Goal: Task Accomplishment & Management: Manage account settings

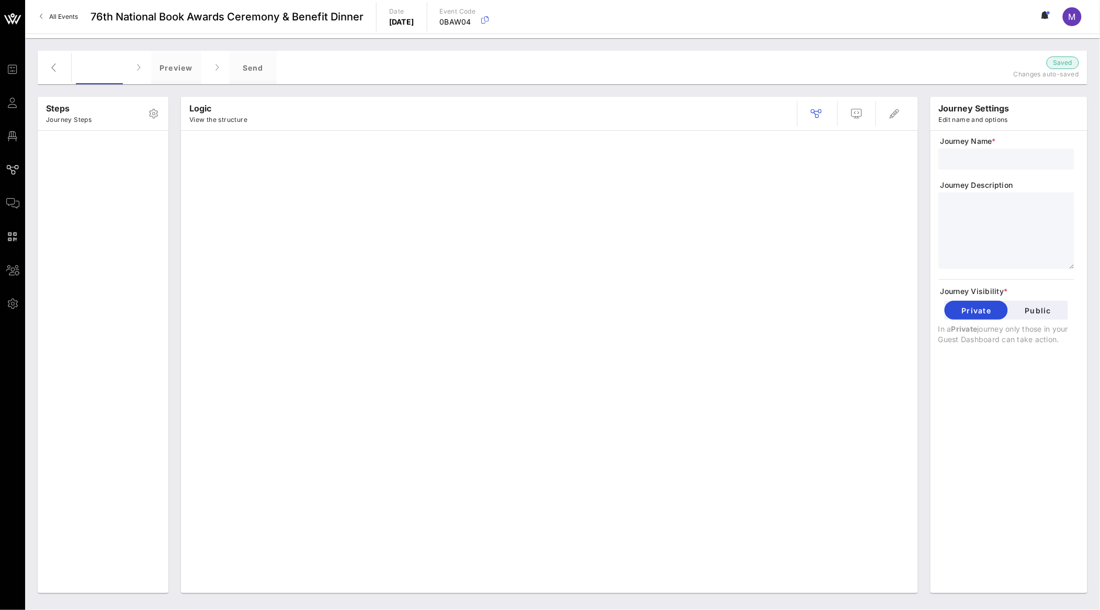
type input "Standard Invite + RSVP + Form"
type textarea "**********"
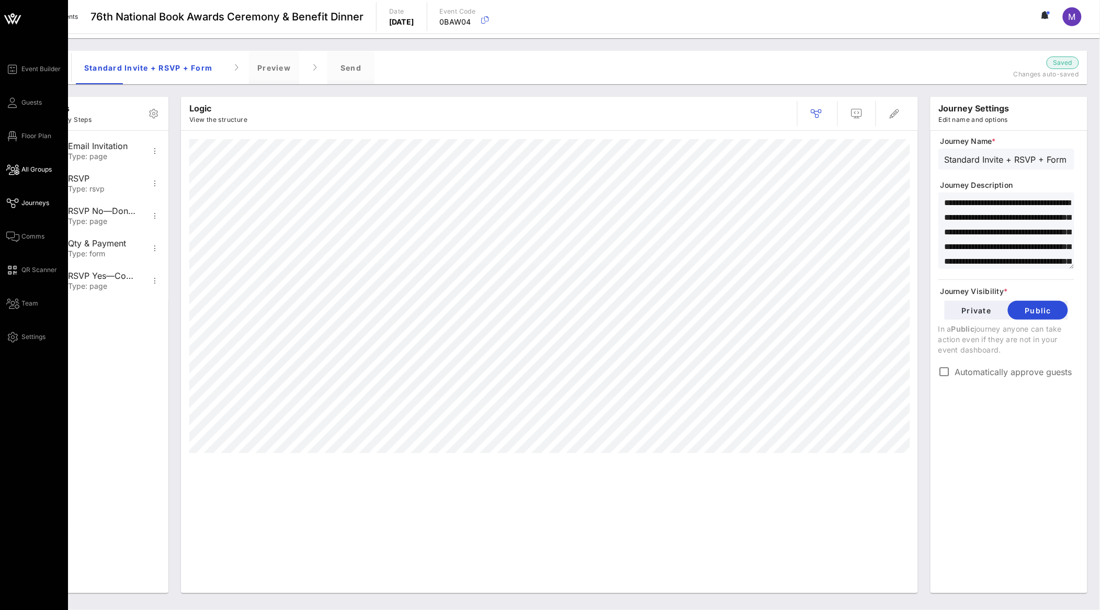
click at [31, 172] on span "All Groups" at bounding box center [36, 169] width 30 height 9
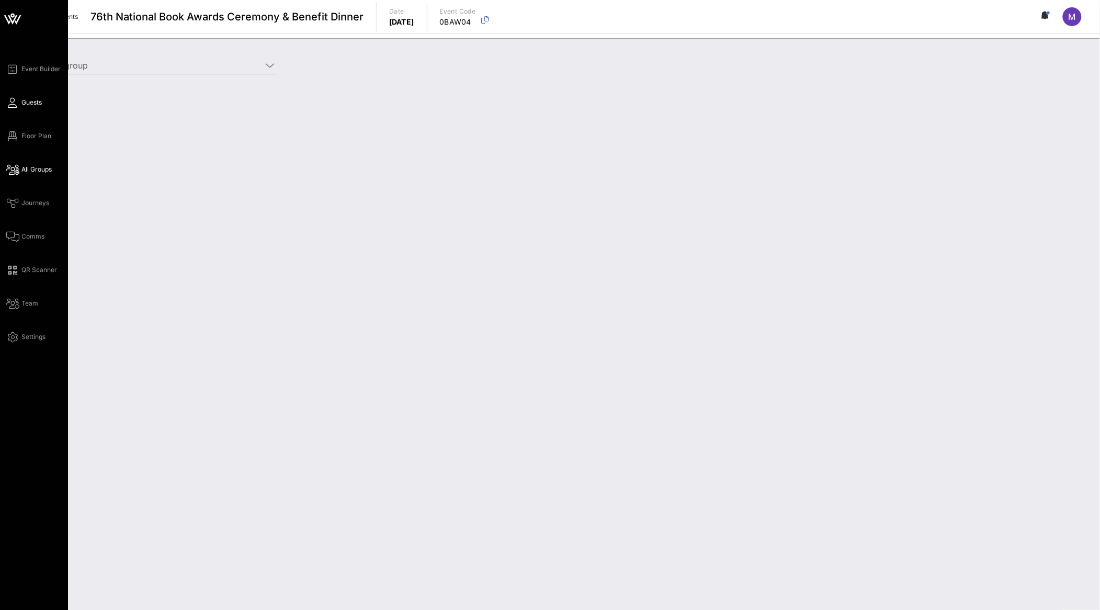
click at [32, 96] on link "Guests" at bounding box center [24, 102] width 36 height 13
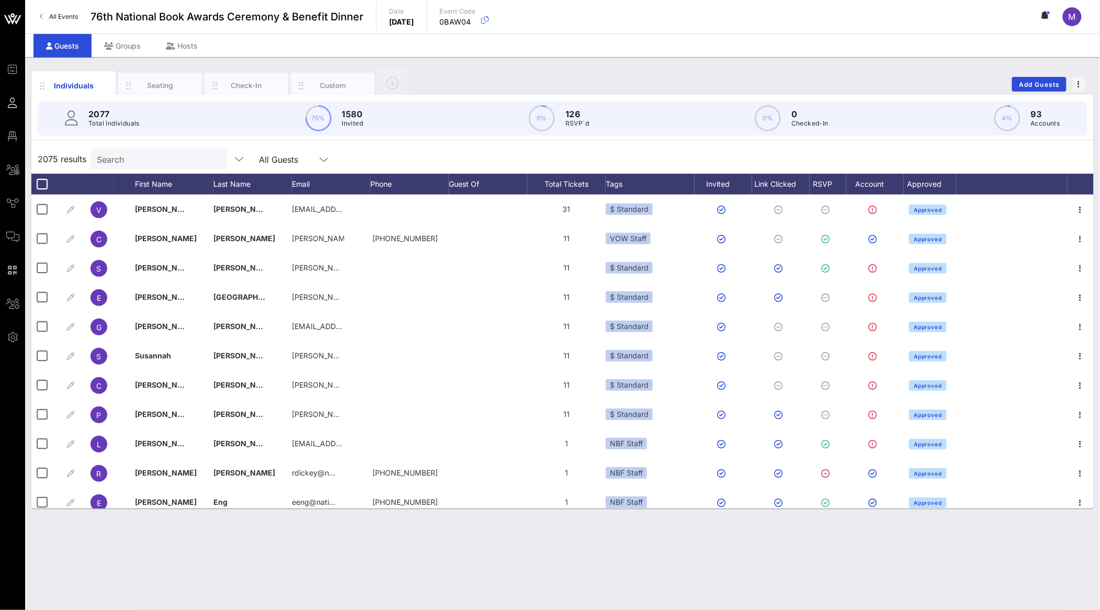
click at [138, 154] on input "Search" at bounding box center [158, 159] width 122 height 14
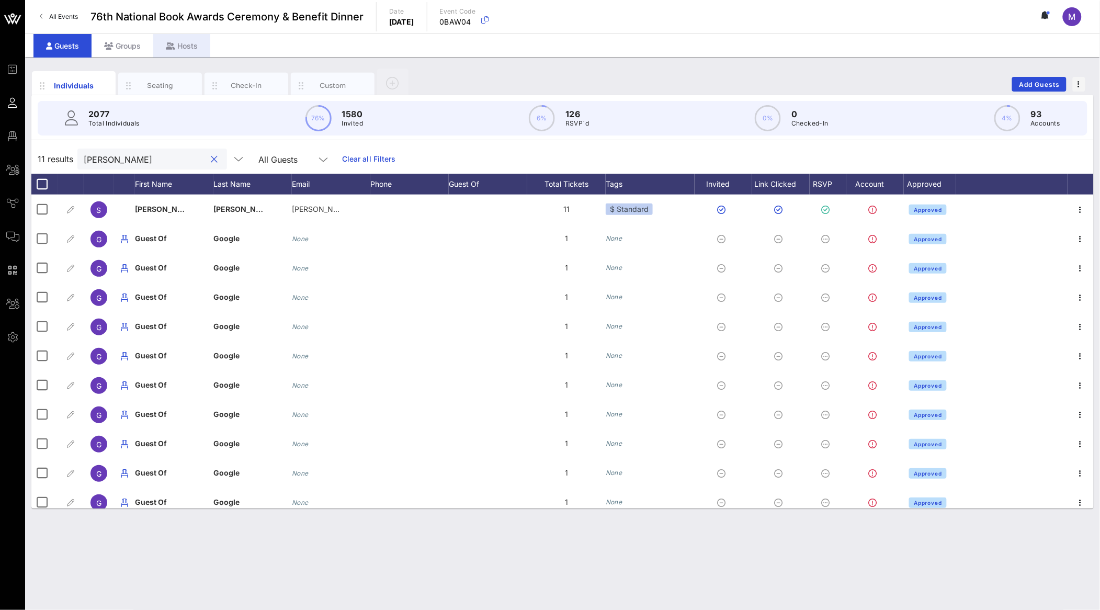
type input "[PERSON_NAME]"
click at [188, 43] on div "Hosts" at bounding box center [181, 46] width 57 height 24
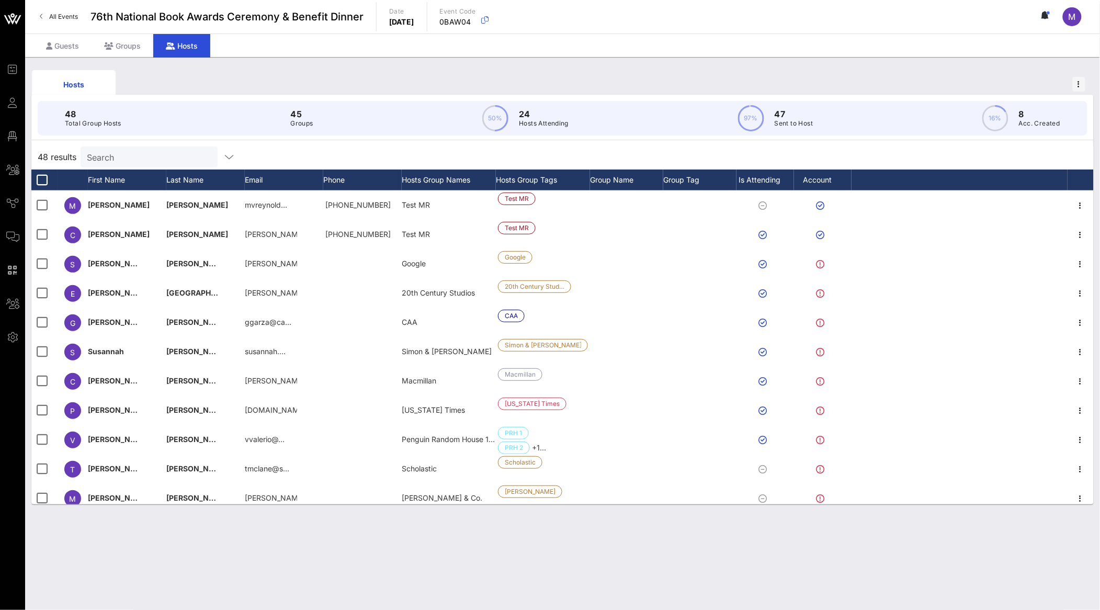
click at [147, 157] on input "Search" at bounding box center [148, 157] width 122 height 14
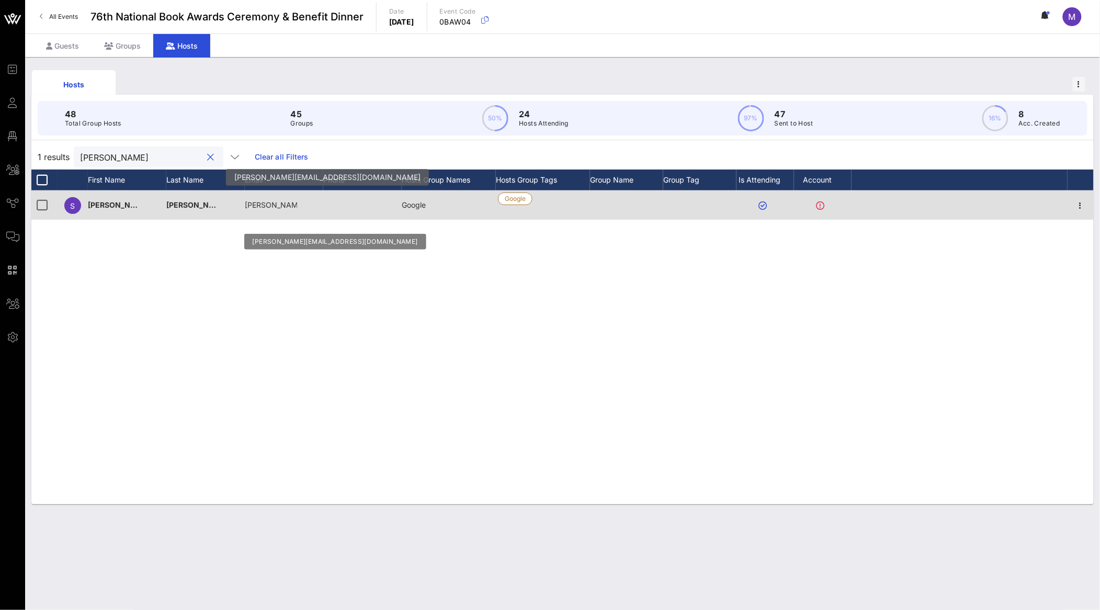
type input "[PERSON_NAME]"
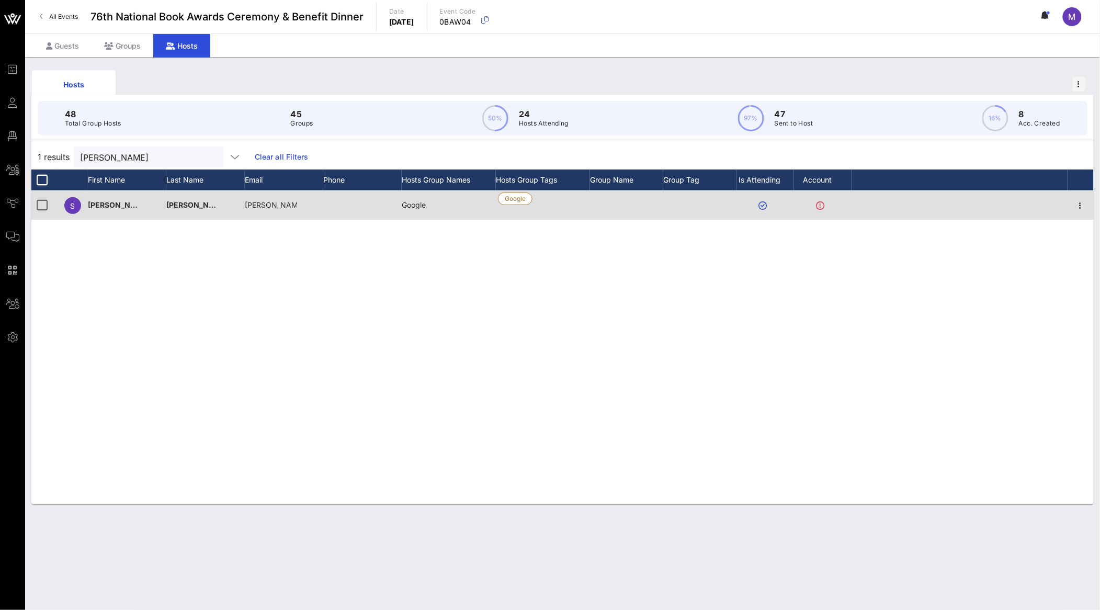
click at [344, 209] on div at bounding box center [362, 204] width 78 height 29
click at [1079, 209] on icon "button" at bounding box center [1080, 205] width 13 height 13
click at [1004, 199] on div at bounding box center [960, 204] width 216 height 29
click at [109, 202] on span "[PERSON_NAME]" at bounding box center [119, 204] width 62 height 9
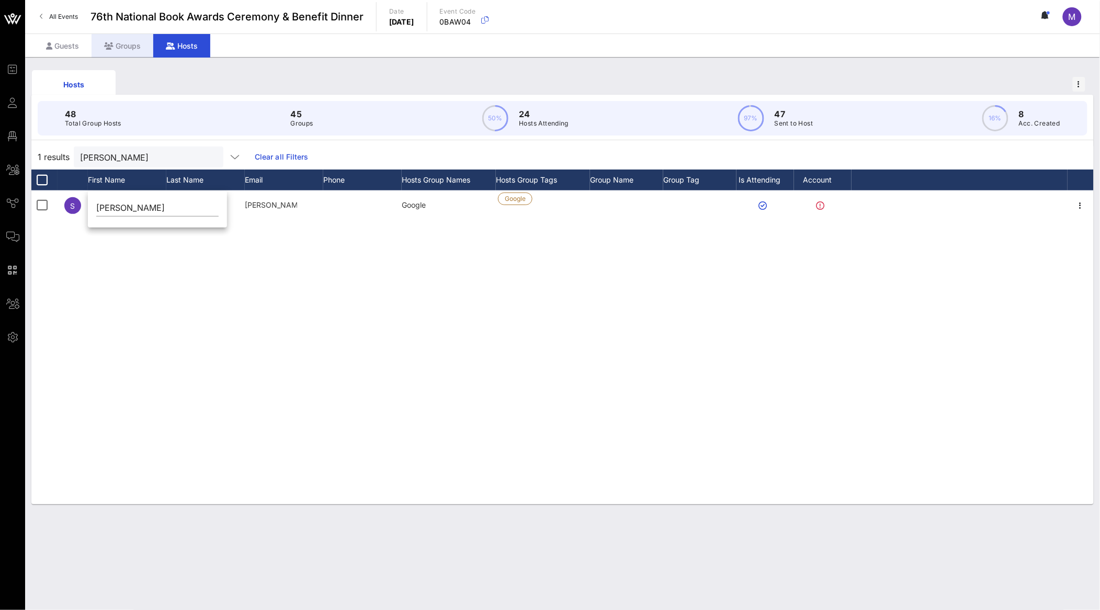
click at [137, 55] on div "Groups" at bounding box center [123, 46] width 62 height 24
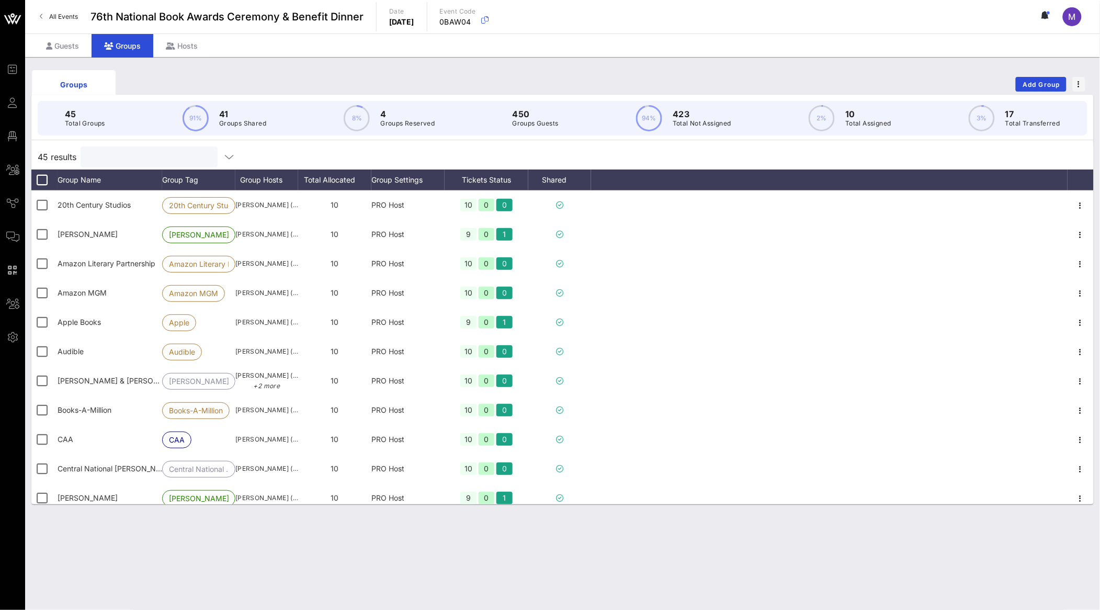
click at [157, 160] on input "text" at bounding box center [148, 157] width 122 height 14
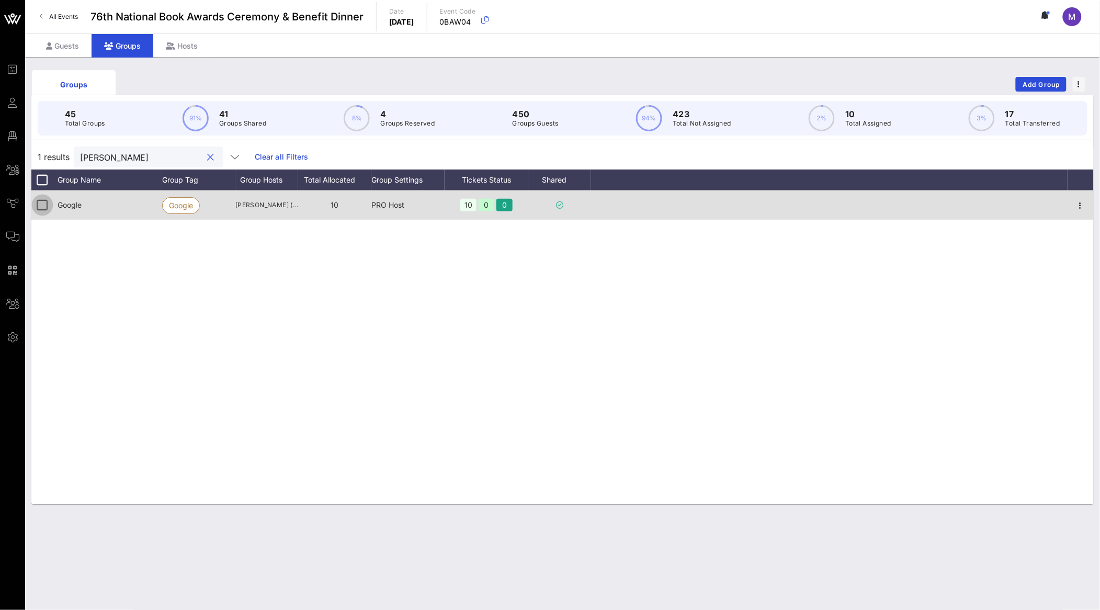
type input "[PERSON_NAME]"
click at [42, 205] on div at bounding box center [42, 205] width 18 height 18
click at [39, 204] on div at bounding box center [42, 205] width 18 height 18
click at [1075, 200] on icon "button" at bounding box center [1080, 205] width 13 height 13
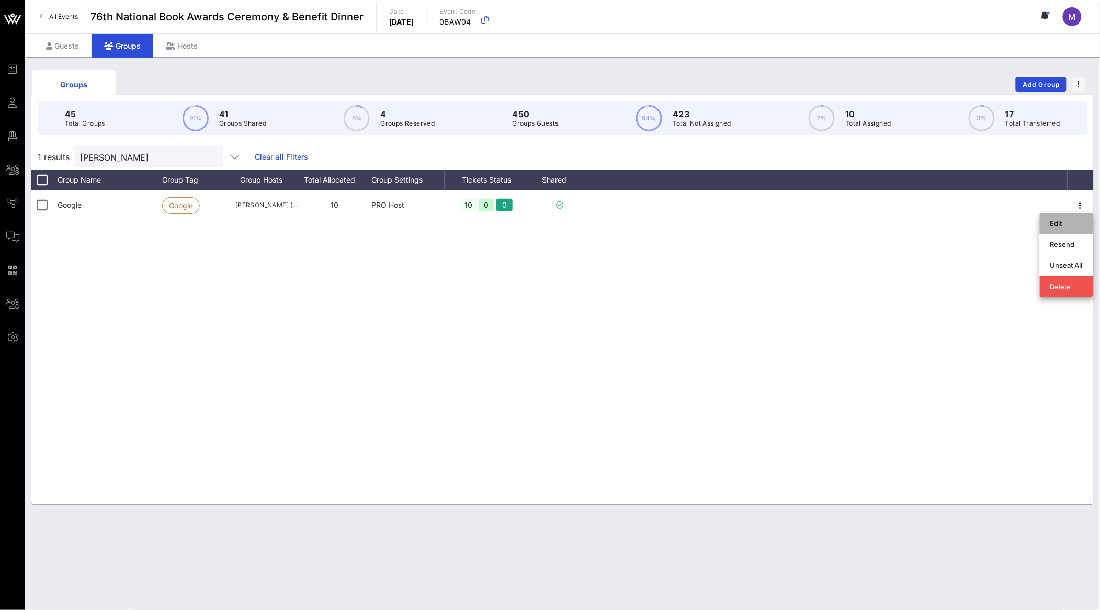
click at [1068, 217] on div "Edit" at bounding box center [1066, 223] width 32 height 17
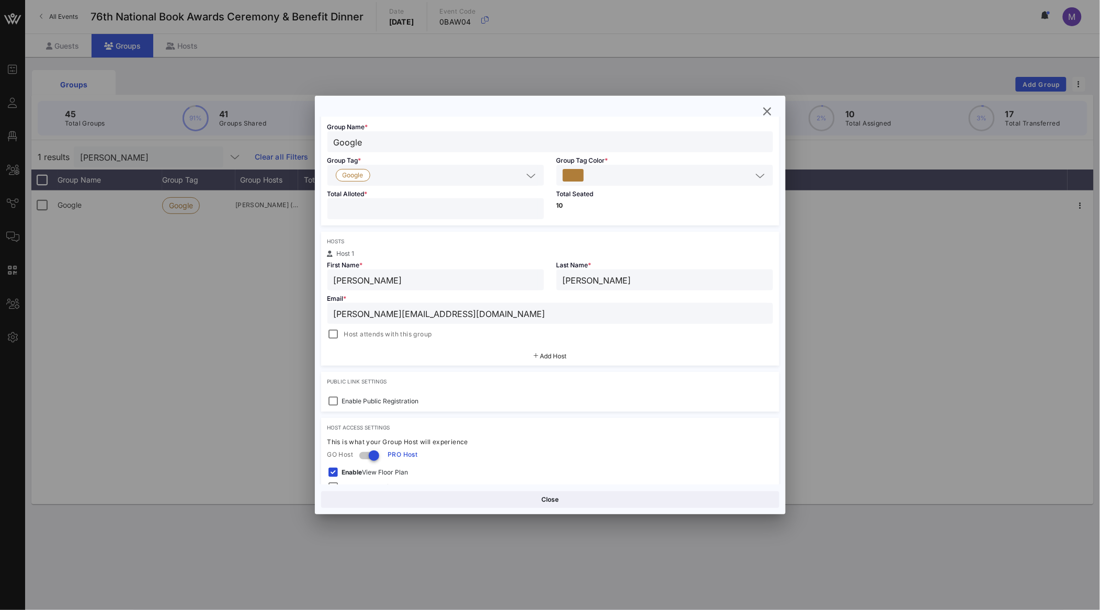
scroll to position [63, 0]
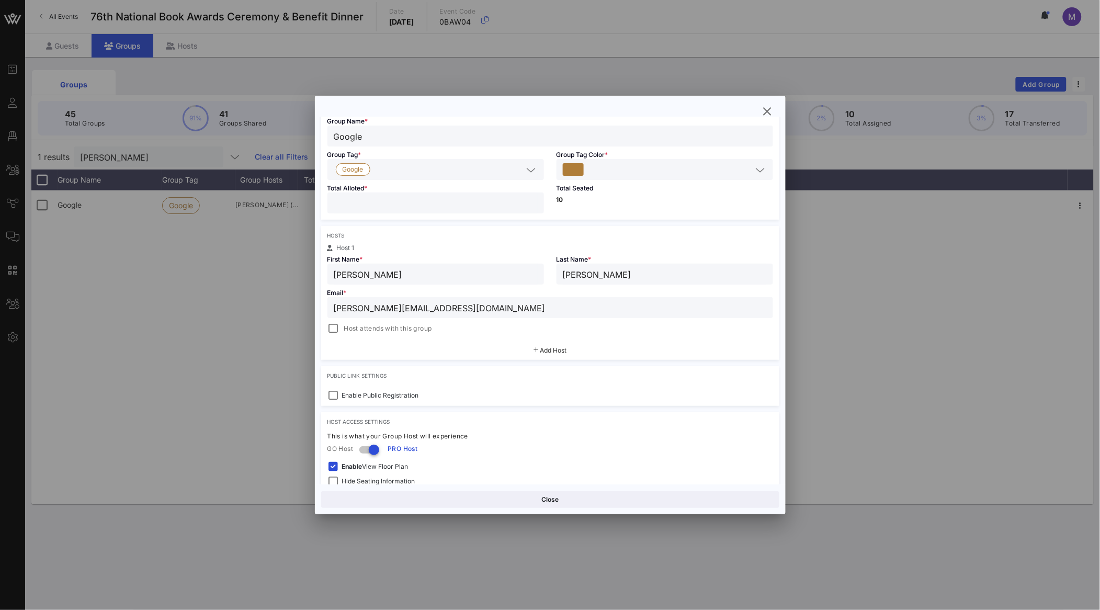
click at [343, 328] on div "Host attends with this group" at bounding box center [379, 328] width 105 height 13
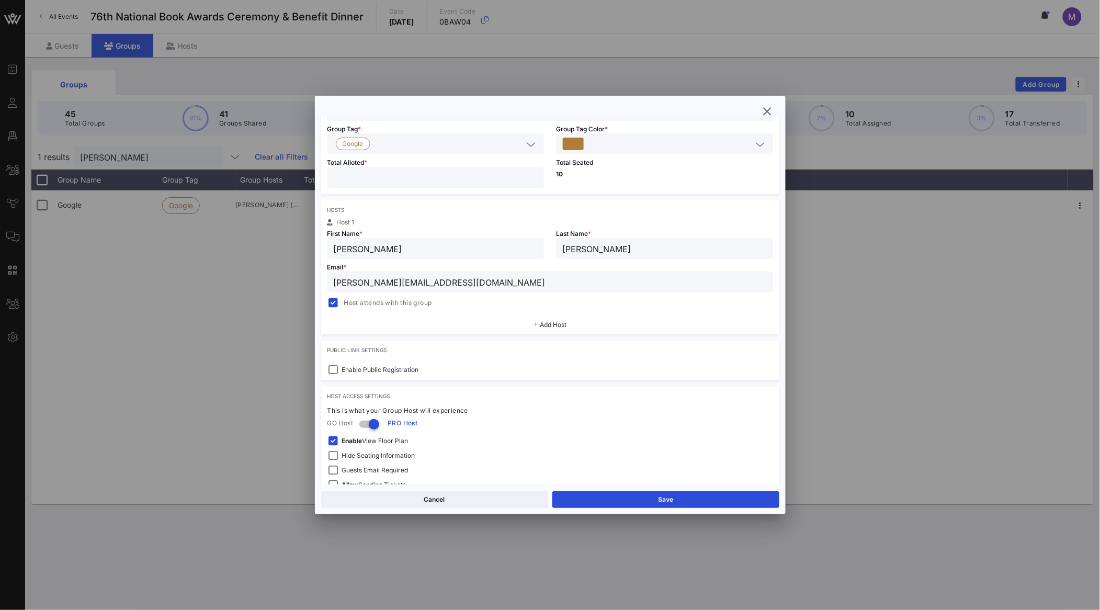
scroll to position [0, 0]
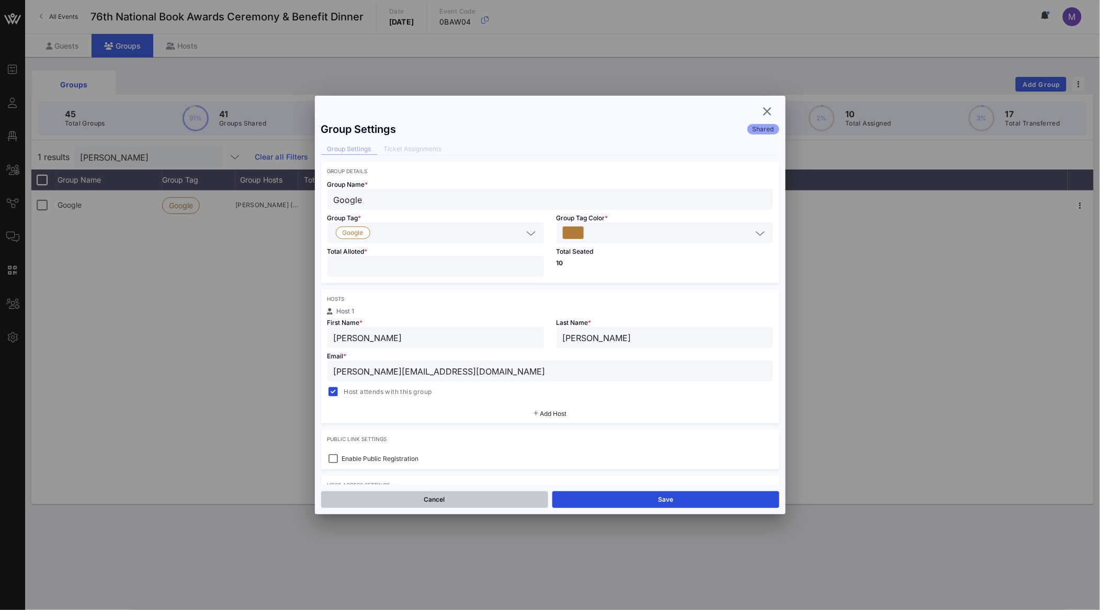
click at [452, 495] on button "Cancel" at bounding box center [434, 499] width 227 height 17
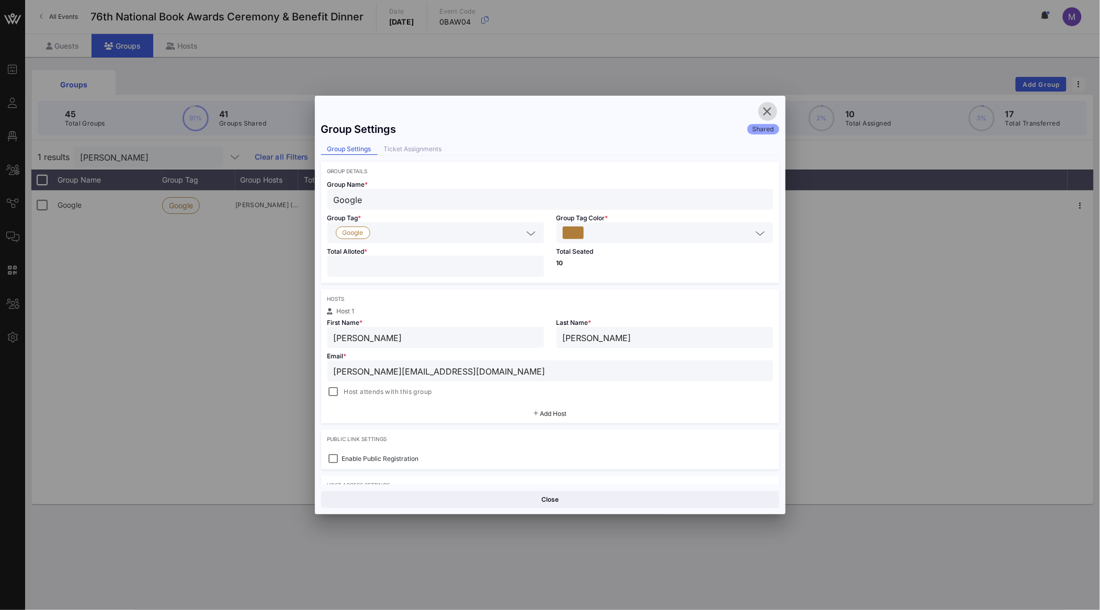
click at [763, 112] on icon "button" at bounding box center [768, 111] width 13 height 13
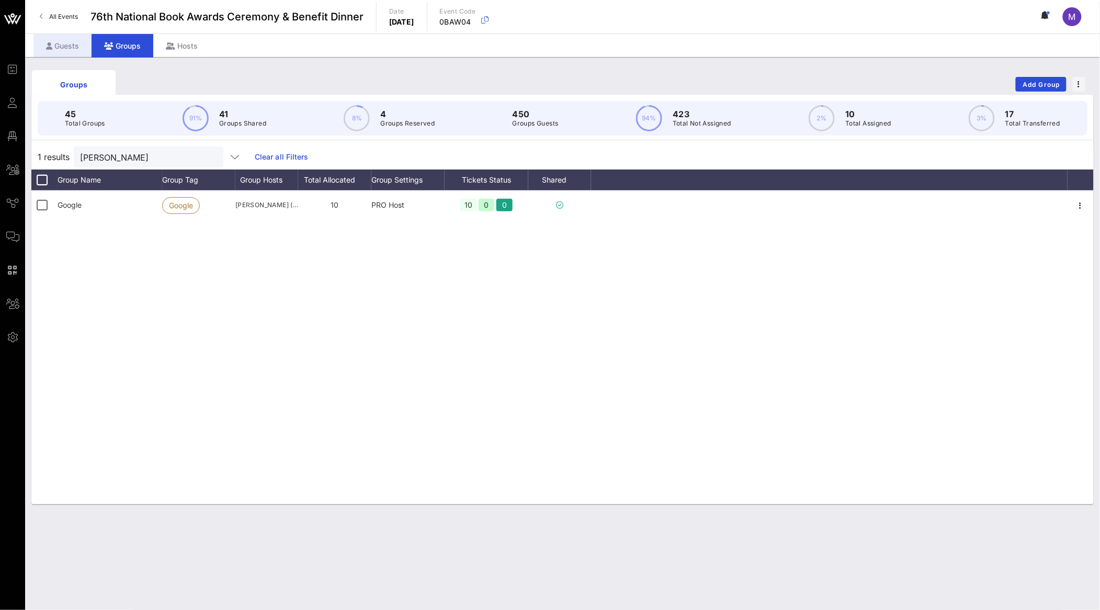
click at [52, 47] on icon at bounding box center [49, 45] width 6 height 7
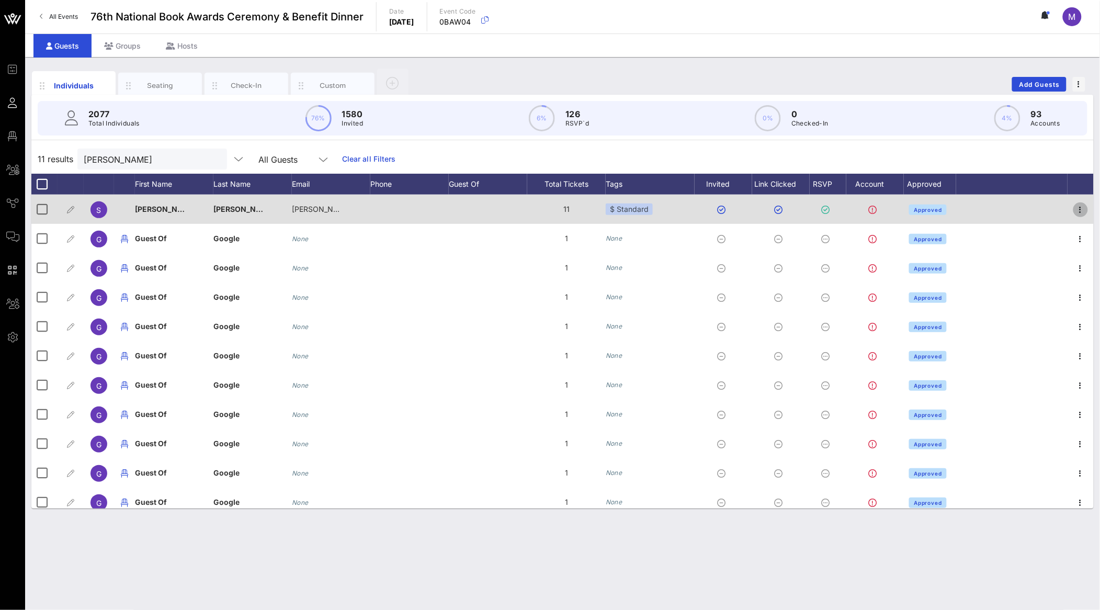
click at [1074, 210] on icon "button" at bounding box center [1080, 209] width 13 height 13
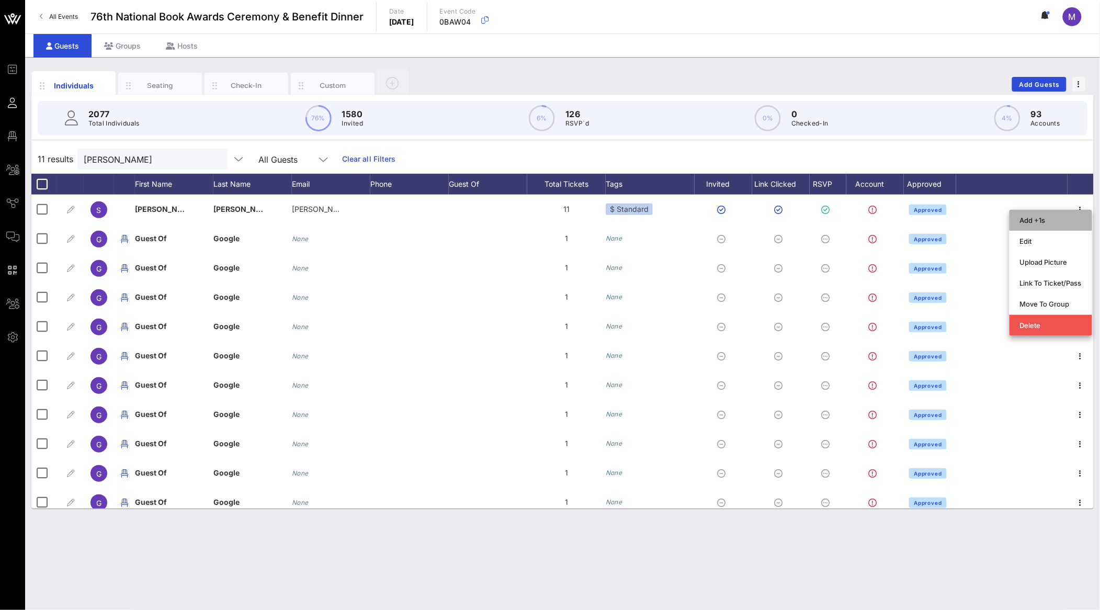
click at [1046, 217] on div "Add +1s" at bounding box center [1051, 220] width 62 height 8
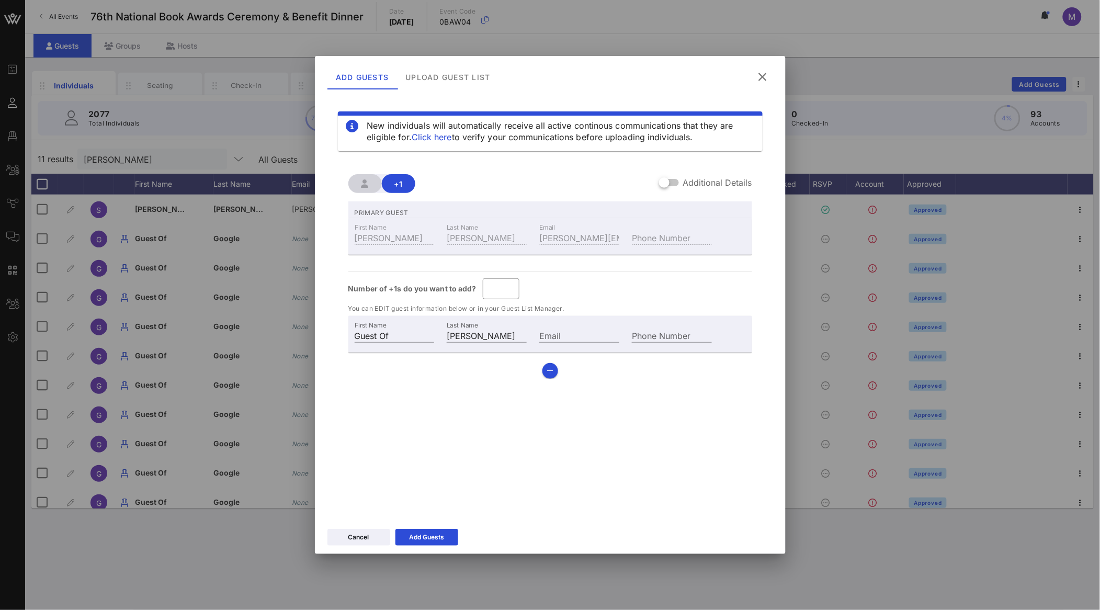
click at [768, 74] on icon at bounding box center [762, 77] width 17 height 18
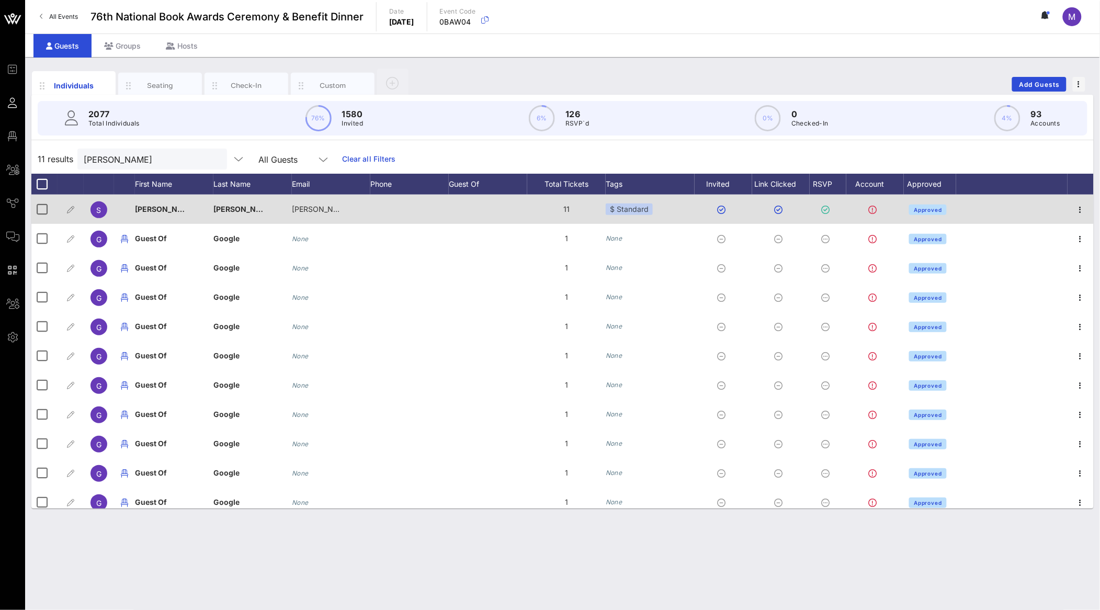
drag, startPoint x: 573, startPoint y: 209, endPoint x: 556, endPoint y: 208, distance: 17.3
click at [556, 208] on div "11" at bounding box center [566, 209] width 78 height 29
click at [573, 208] on div "11" at bounding box center [566, 209] width 78 height 29
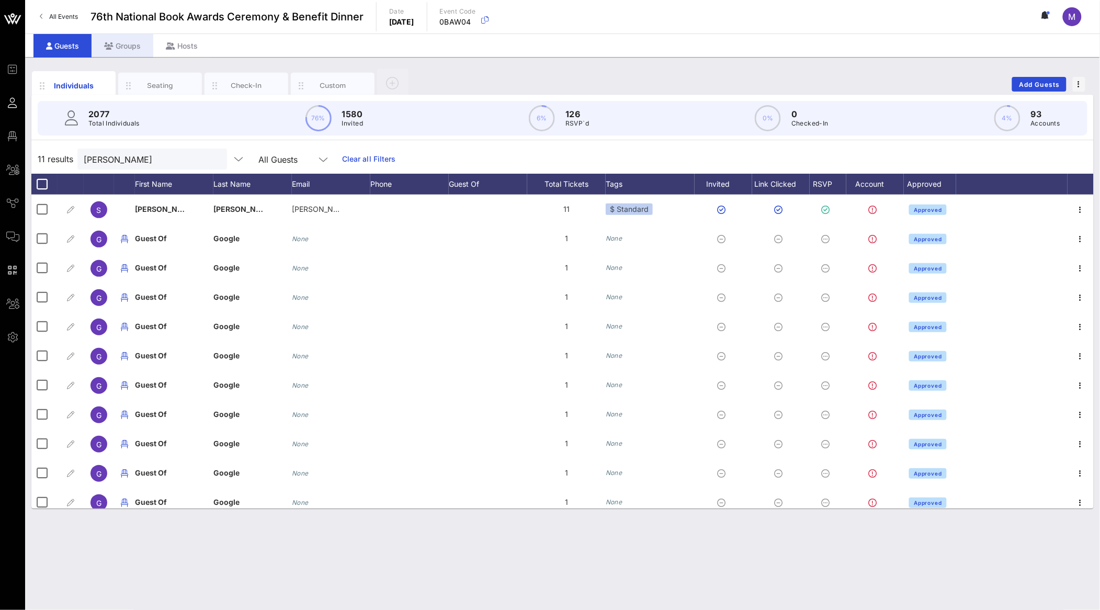
click at [137, 43] on div "Groups" at bounding box center [123, 46] width 62 height 24
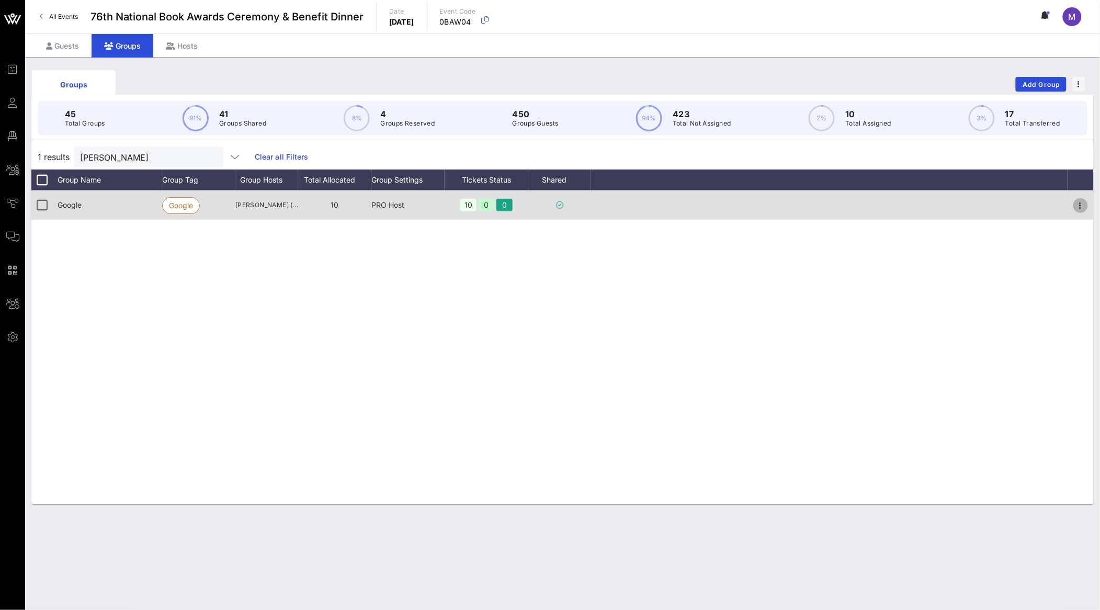
click at [1084, 201] on icon "button" at bounding box center [1080, 205] width 13 height 13
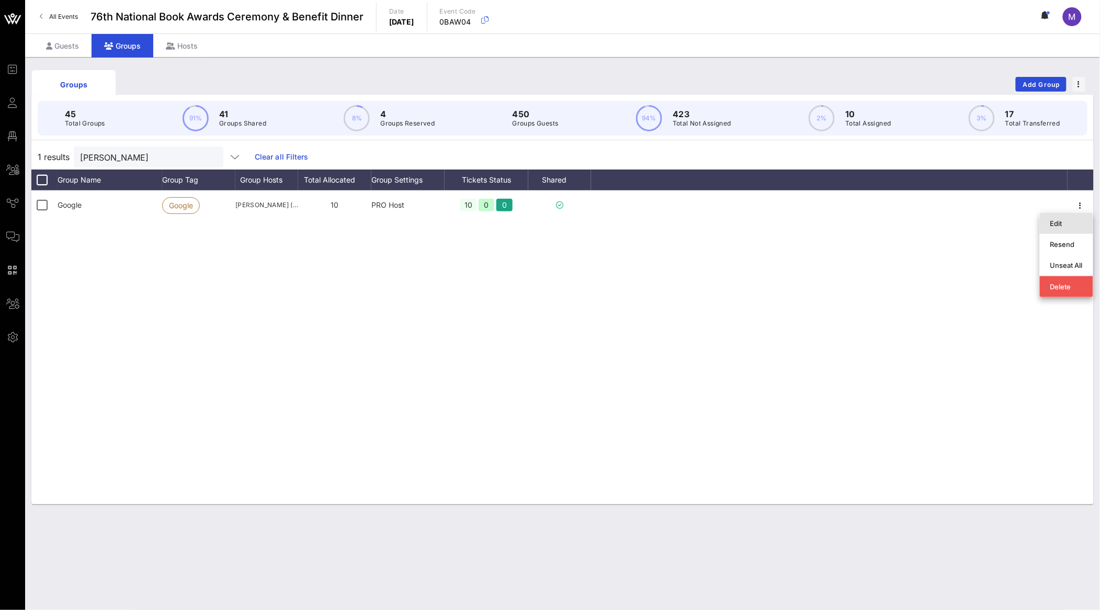
click at [1082, 221] on div "Edit" at bounding box center [1066, 223] width 32 height 8
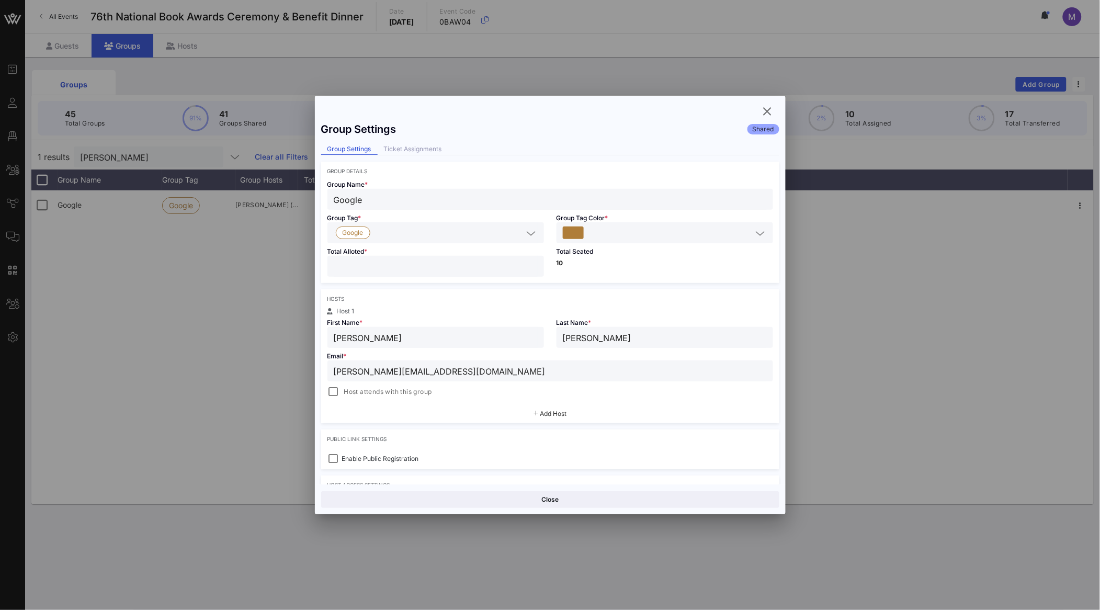
click at [335, 388] on div at bounding box center [333, 391] width 15 height 15
click at [650, 501] on button "Save" at bounding box center [665, 499] width 227 height 17
click at [771, 109] on icon "button" at bounding box center [768, 111] width 13 height 13
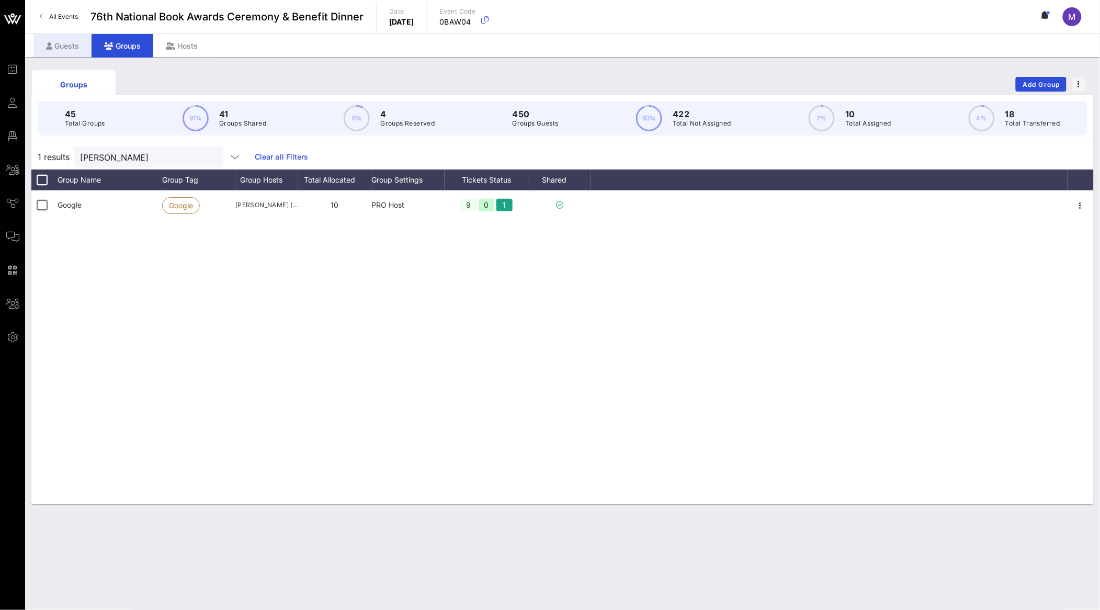
click at [69, 41] on div "Guests" at bounding box center [62, 46] width 58 height 24
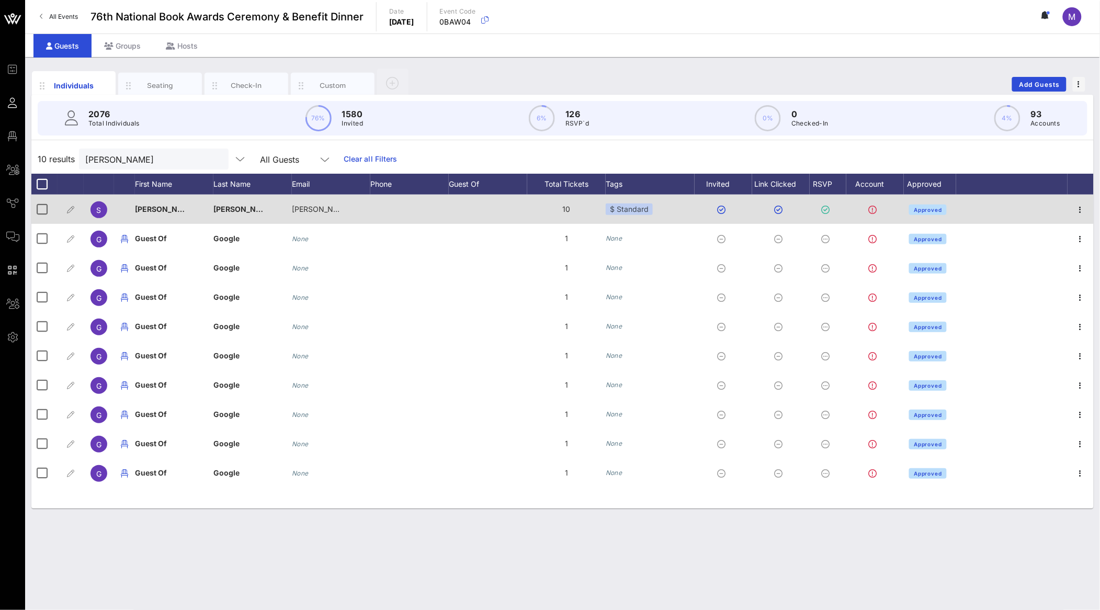
drag, startPoint x: 572, startPoint y: 206, endPoint x: 557, endPoint y: 206, distance: 14.6
click at [557, 206] on div "10" at bounding box center [566, 209] width 78 height 29
click at [578, 205] on div "10" at bounding box center [566, 209] width 78 height 29
drag, startPoint x: 574, startPoint y: 206, endPoint x: 541, endPoint y: 206, distance: 33.5
click at [541, 206] on div "10" at bounding box center [566, 209] width 78 height 29
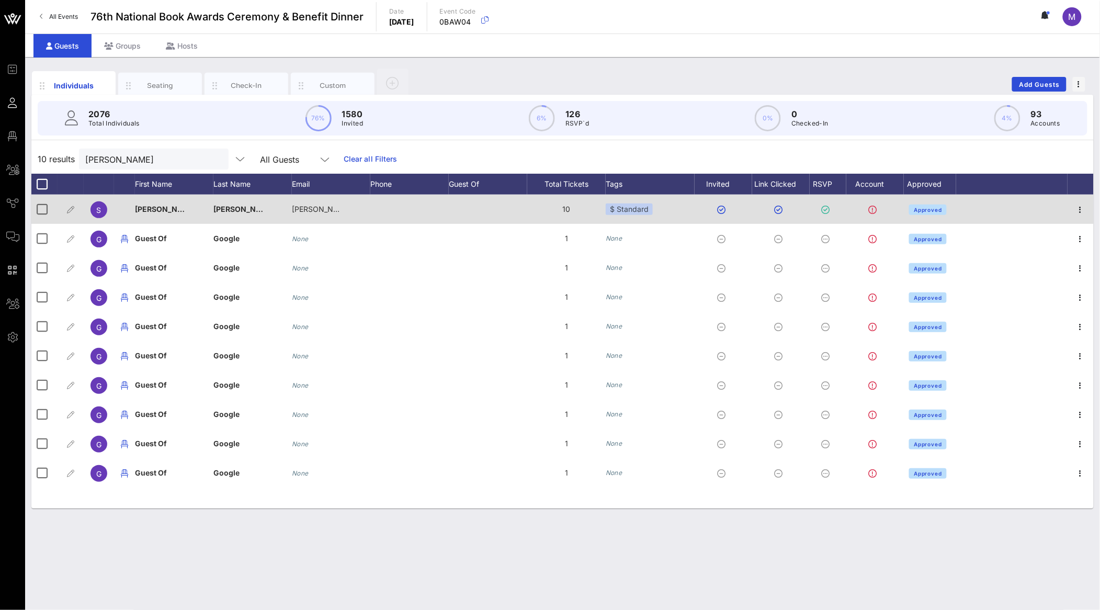
click at [550, 206] on div "10" at bounding box center [566, 209] width 78 height 29
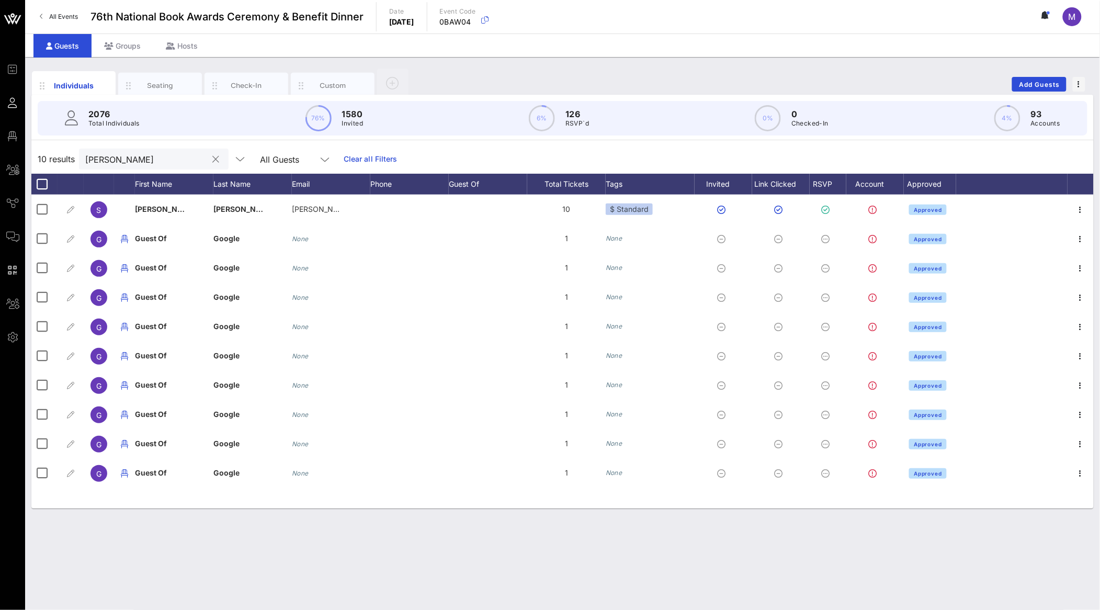
click at [151, 163] on input "[PERSON_NAME]" at bounding box center [146, 159] width 122 height 14
click at [146, 155] on input "[PERSON_NAME]" at bounding box center [146, 159] width 122 height 14
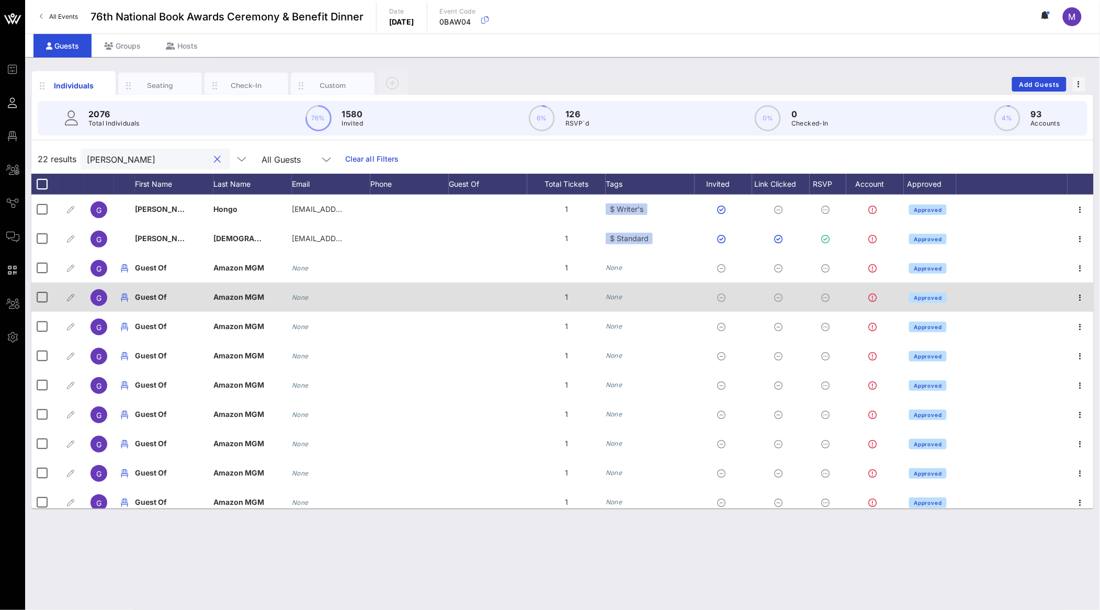
type input "[PERSON_NAME]"
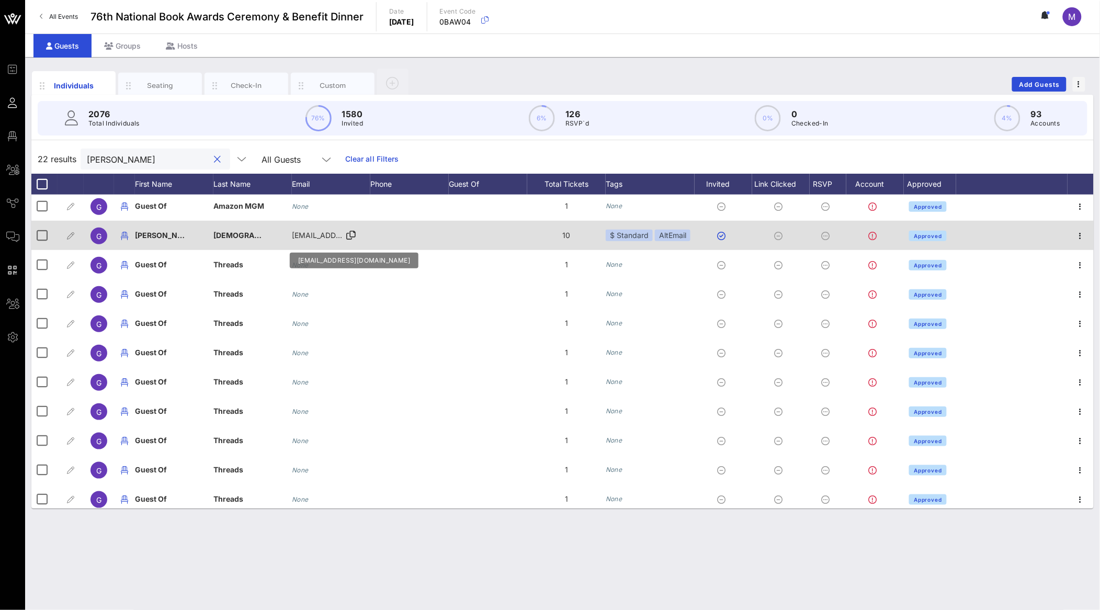
scroll to position [331, 0]
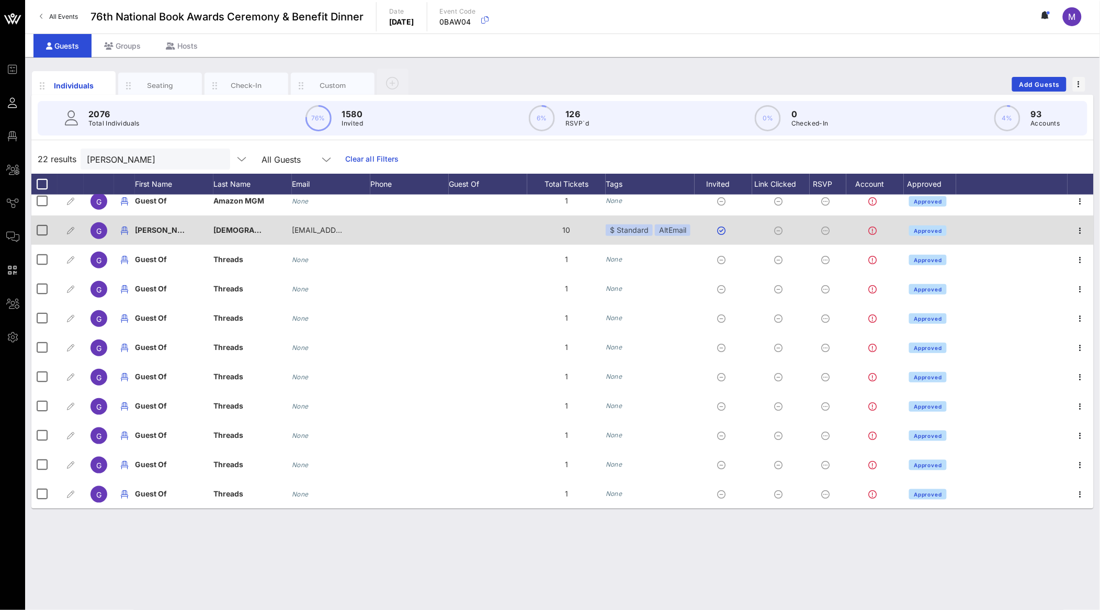
drag, startPoint x: 571, startPoint y: 229, endPoint x: 551, endPoint y: 223, distance: 21.3
click at [551, 223] on div "10" at bounding box center [566, 230] width 78 height 29
drag, startPoint x: 575, startPoint y: 229, endPoint x: 553, endPoint y: 224, distance: 23.0
click at [553, 224] on div "10" at bounding box center [566, 230] width 78 height 29
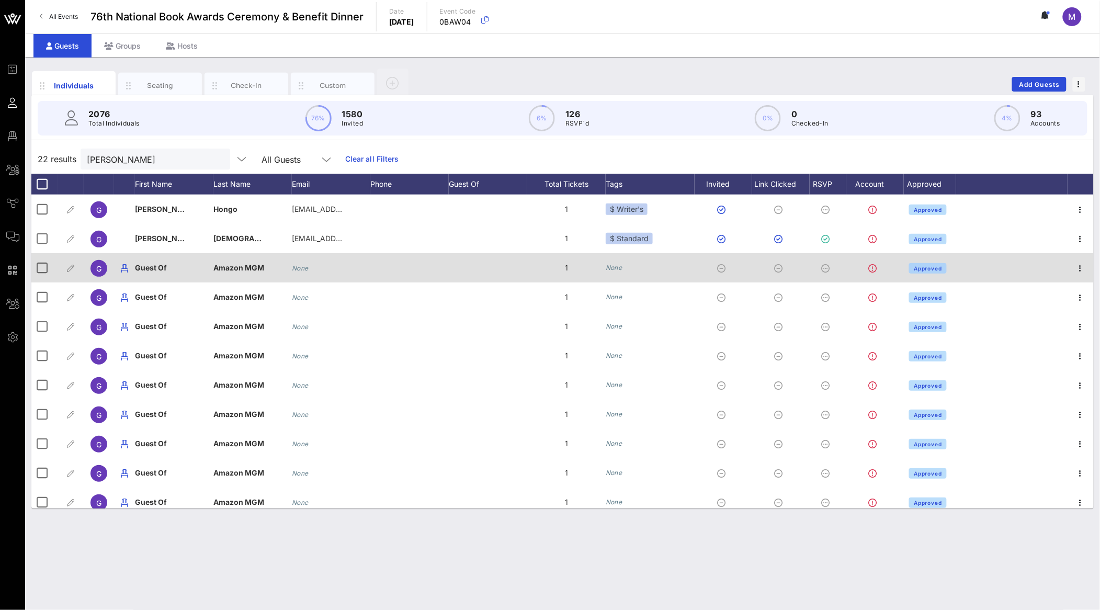
scroll to position [0, 0]
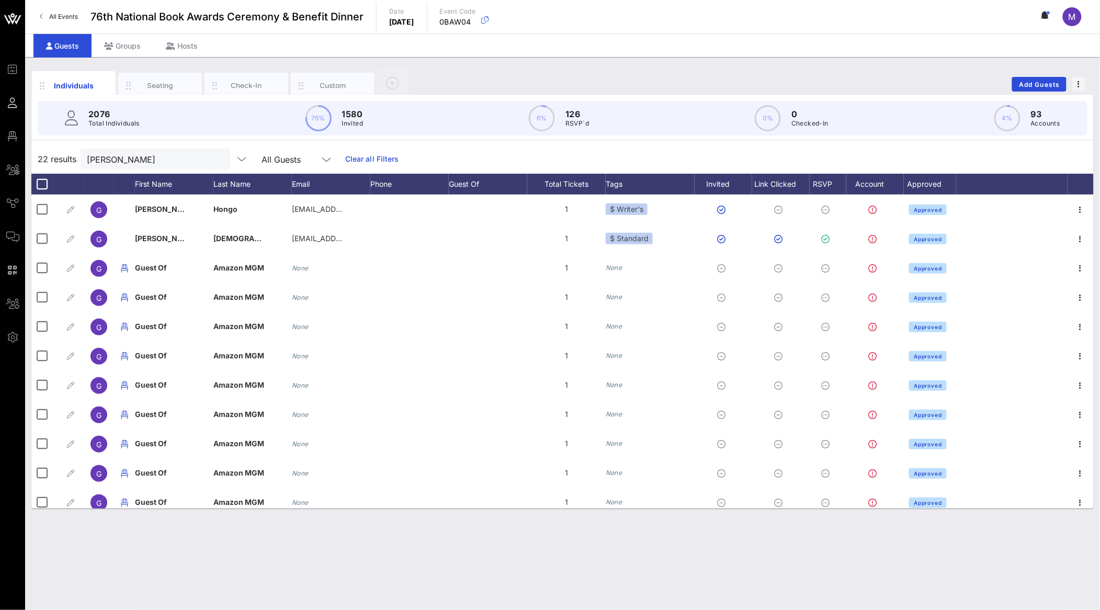
click at [933, 151] on div "22 results [PERSON_NAME] All Guests Clear all Filters" at bounding box center [562, 158] width 1062 height 29
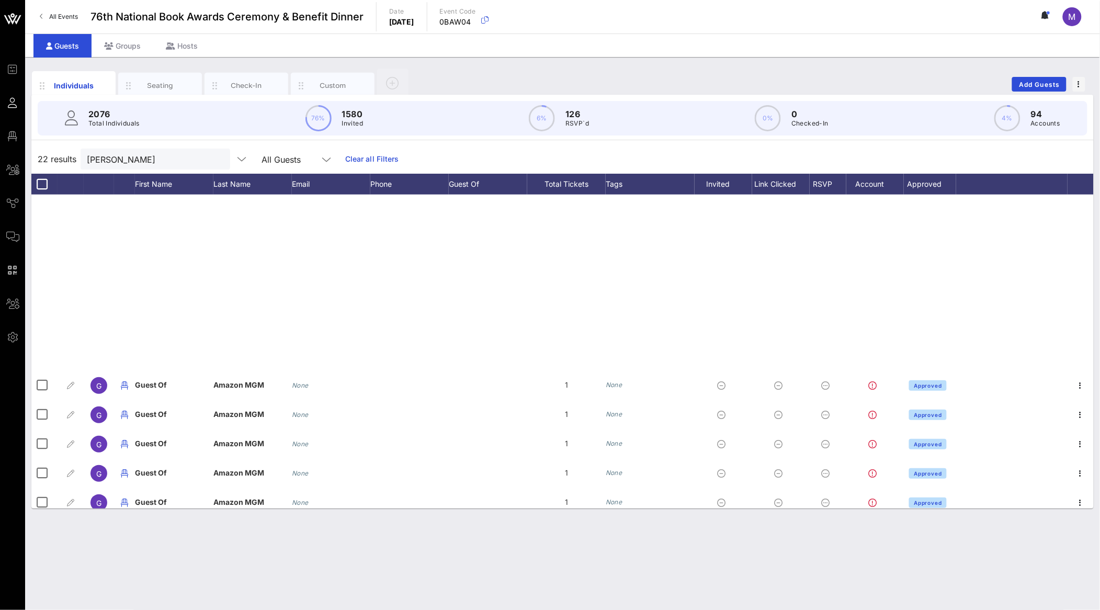
scroll to position [331, 0]
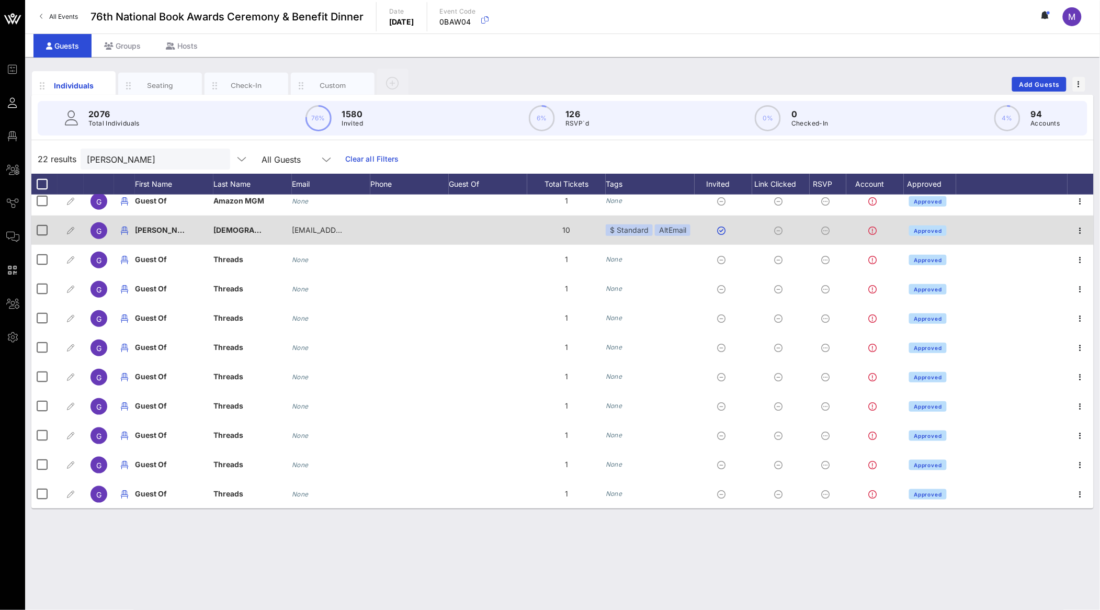
click at [1004, 232] on div at bounding box center [1011, 230] width 111 height 29
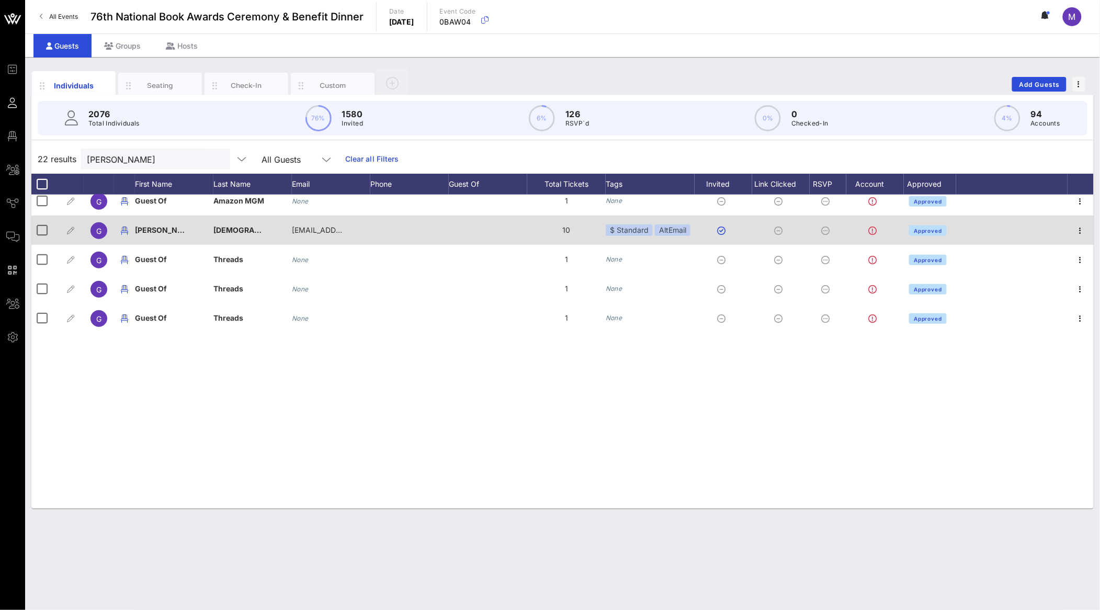
scroll to position [0, 0]
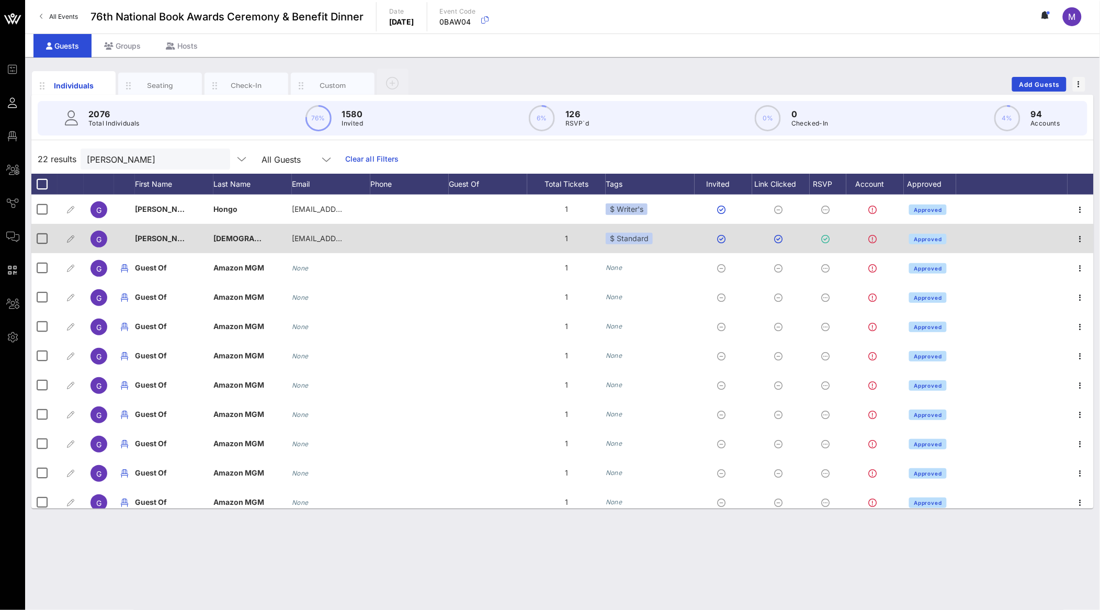
click at [372, 239] on div at bounding box center [409, 238] width 78 height 29
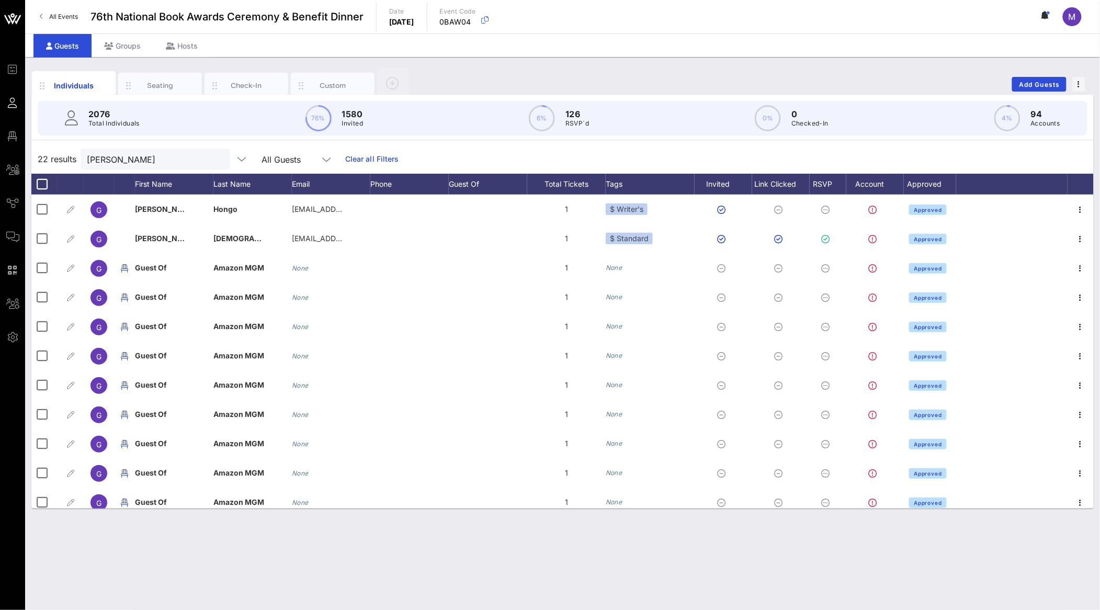
click at [637, 139] on div "2076 Total Individuals 76% 1580 Invited 6% 126 RSVP`d 0% 0 Checked-In 4% 94 Acc…" at bounding box center [562, 118] width 1075 height 47
click at [214, 157] on button "clear icon" at bounding box center [217, 159] width 7 height 10
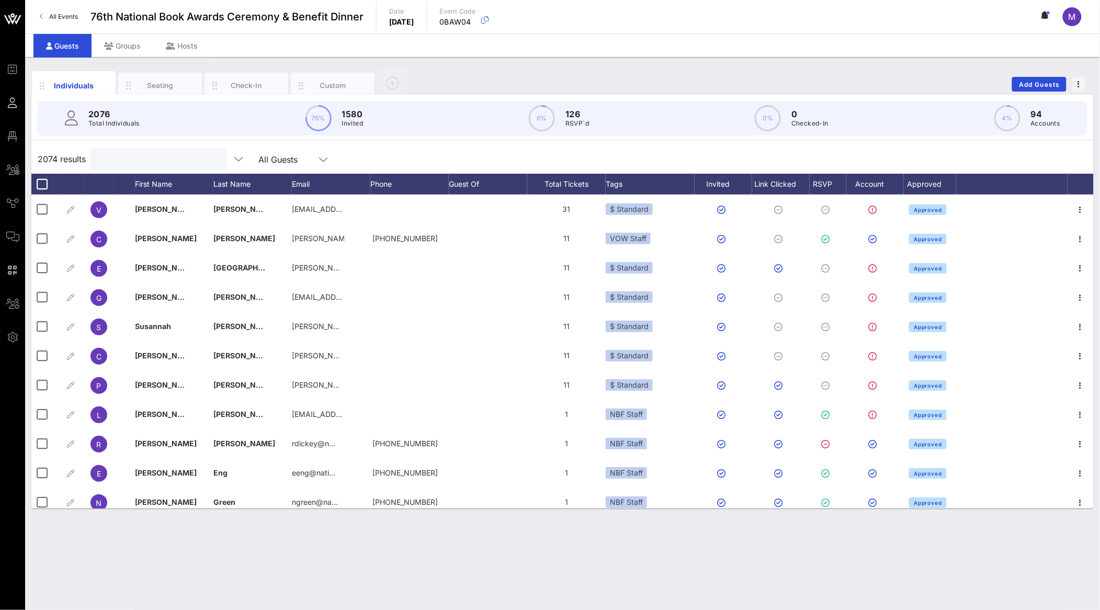
click at [669, 153] on div "2074 results All Guests" at bounding box center [562, 158] width 1062 height 29
click at [708, 160] on div "2074 results Search All Guests" at bounding box center [562, 158] width 1062 height 29
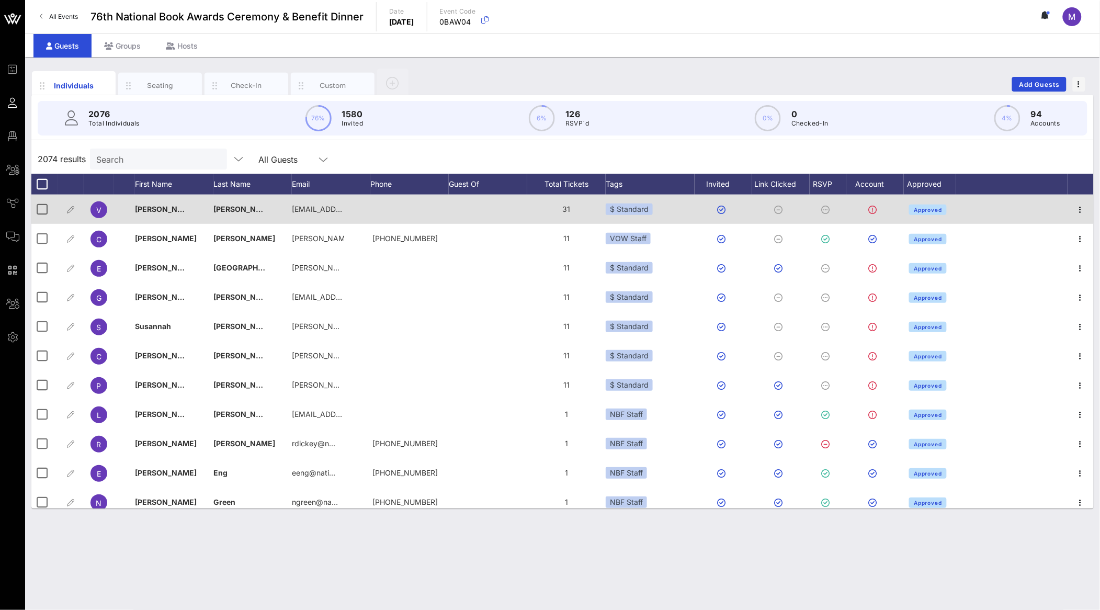
drag, startPoint x: 572, startPoint y: 210, endPoint x: 560, endPoint y: 208, distance: 12.2
click at [560, 208] on div "31" at bounding box center [566, 209] width 78 height 29
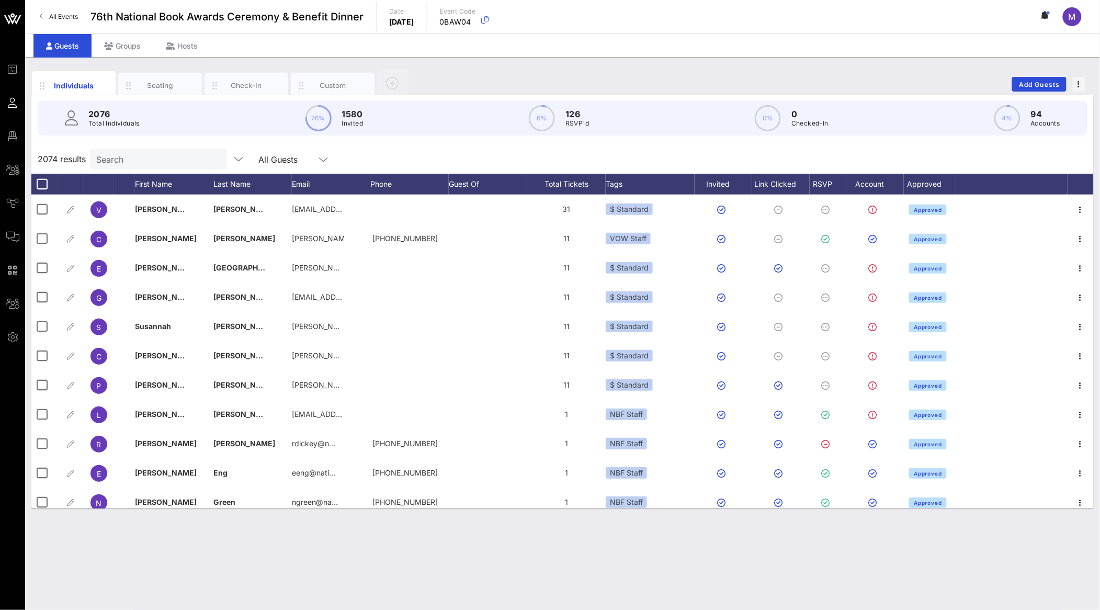
click at [634, 151] on div "2074 results Search All Guests" at bounding box center [562, 158] width 1062 height 29
click at [688, 156] on div "2074 results Search All Guests" at bounding box center [562, 158] width 1062 height 29
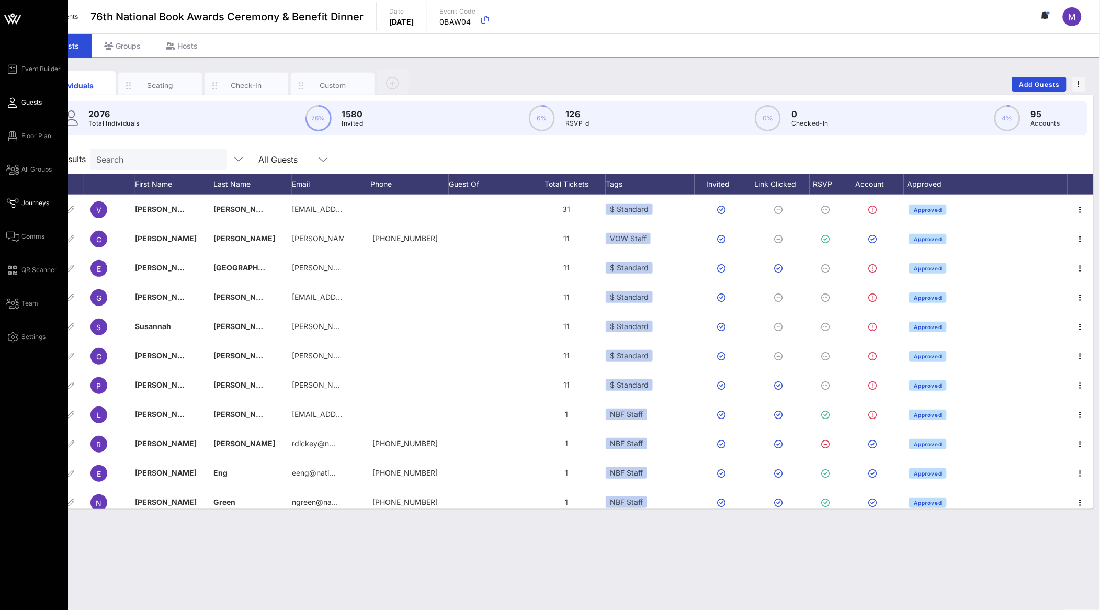
click at [34, 201] on span "Journeys" at bounding box center [35, 202] width 28 height 9
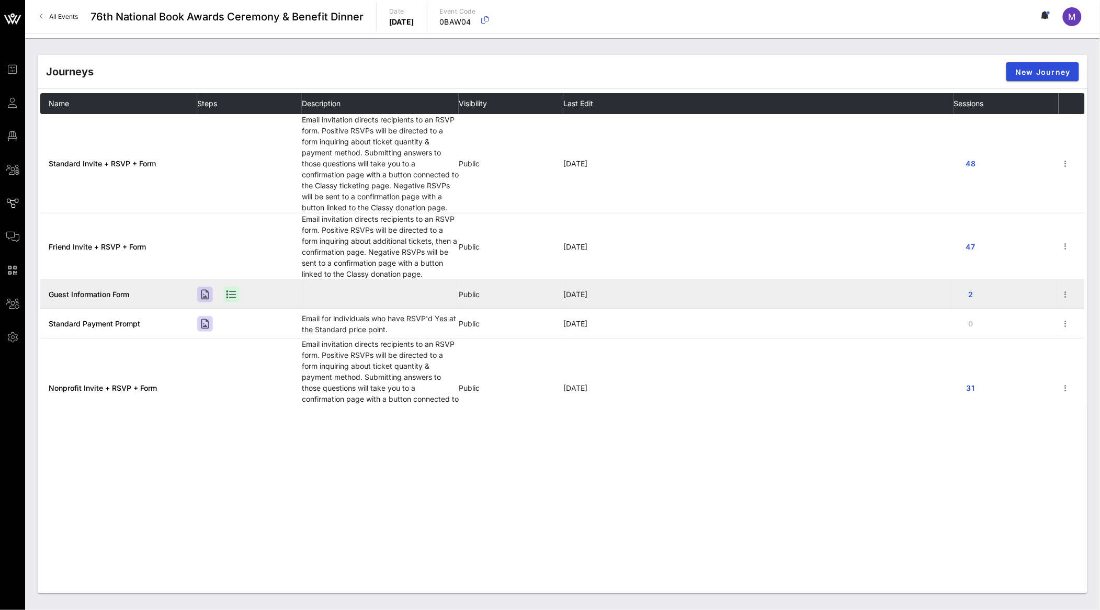
click at [108, 286] on td "Guest Information Form" at bounding box center [118, 294] width 157 height 29
click at [108, 292] on span "Guest Information Form" at bounding box center [89, 294] width 81 height 9
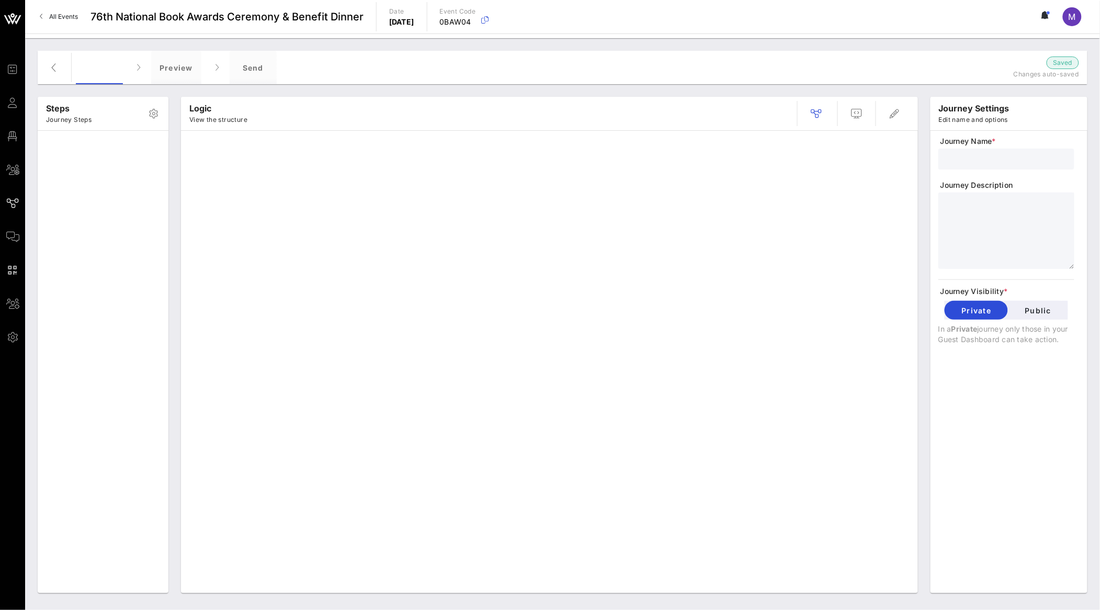
type input "Guest Information Form"
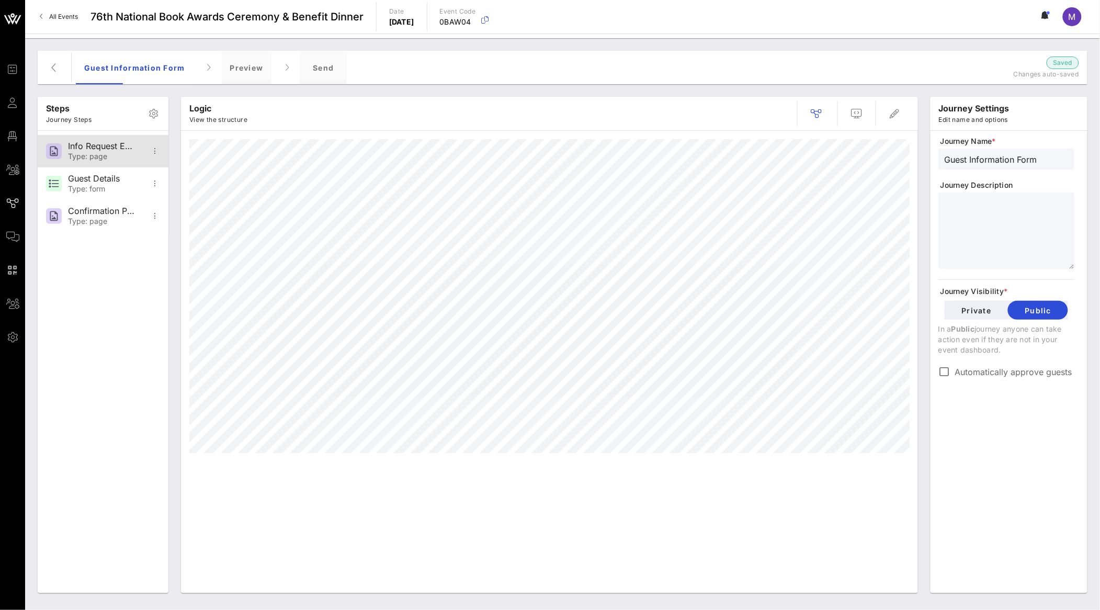
click at [90, 158] on div "Type: page" at bounding box center [102, 156] width 69 height 9
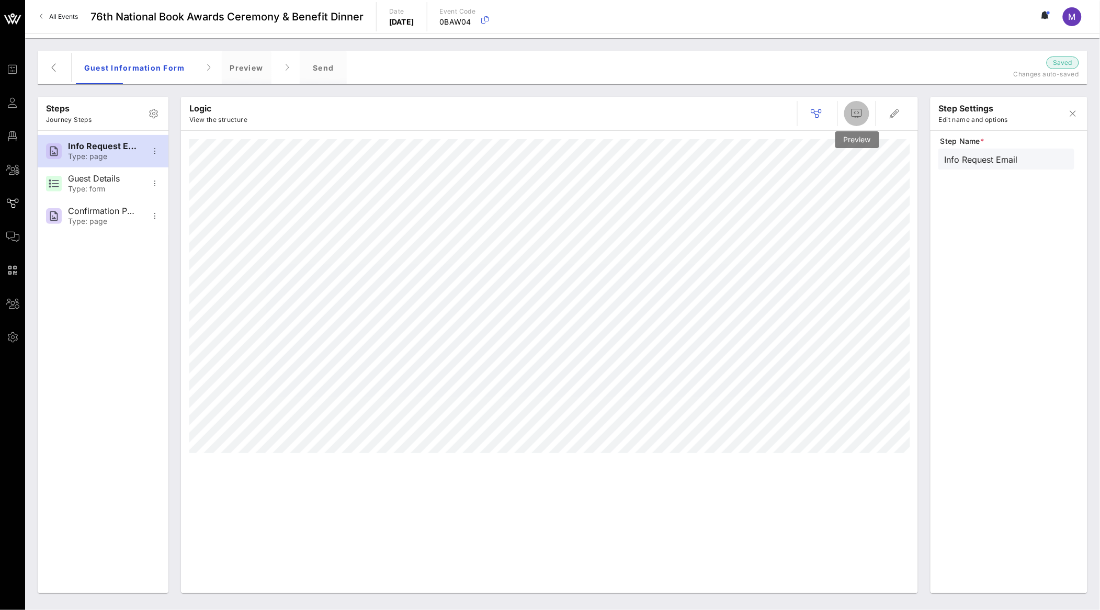
click at [853, 114] on icon "button" at bounding box center [857, 113] width 13 height 13
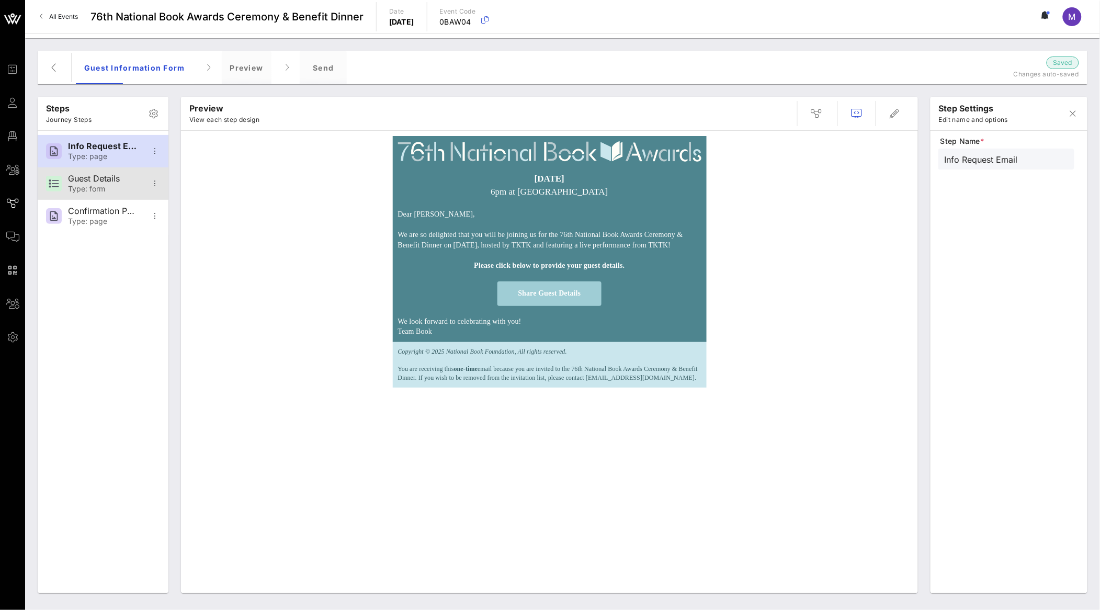
click at [105, 175] on div "Guest Details" at bounding box center [102, 179] width 69 height 10
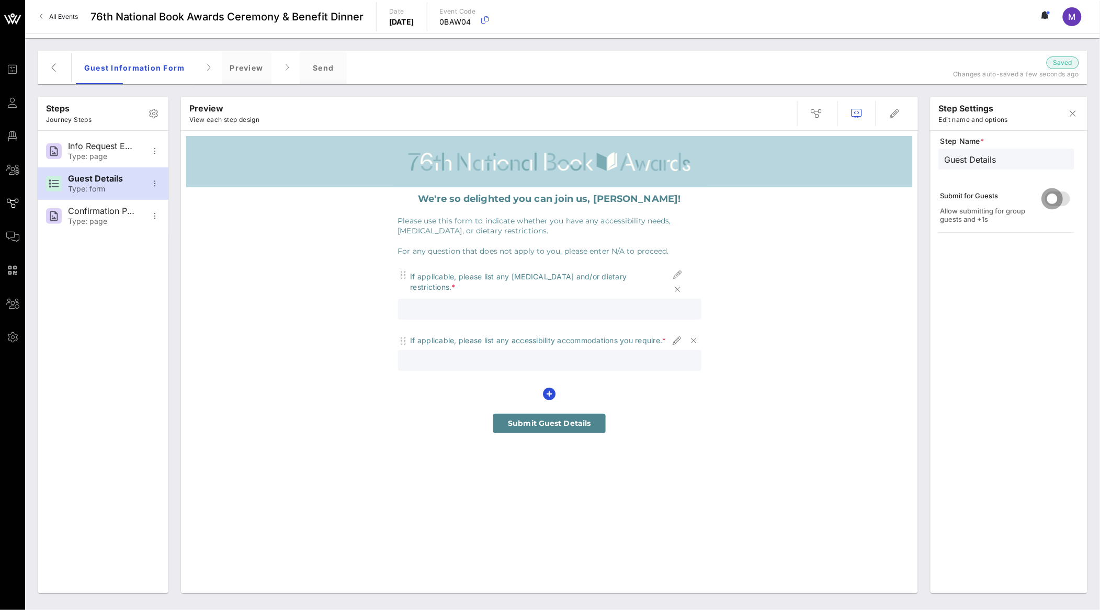
click at [1049, 191] on div at bounding box center [1053, 199] width 18 height 18
click at [115, 144] on div "Info Request Email" at bounding box center [102, 146] width 69 height 10
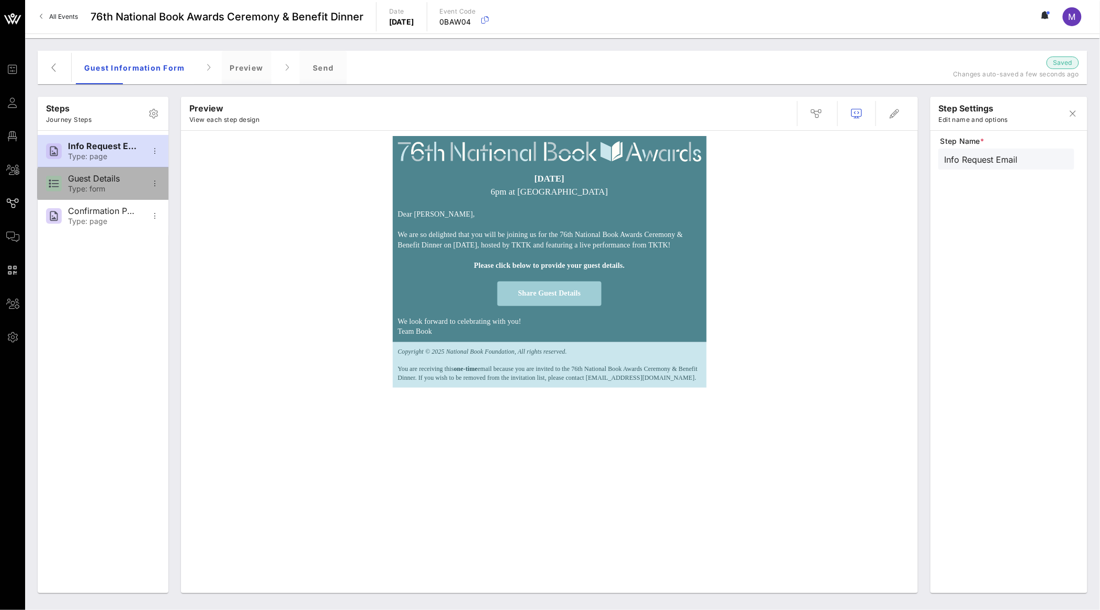
click at [63, 182] on div "Guest Details Type: form" at bounding box center [103, 183] width 131 height 32
type input "Guest Details"
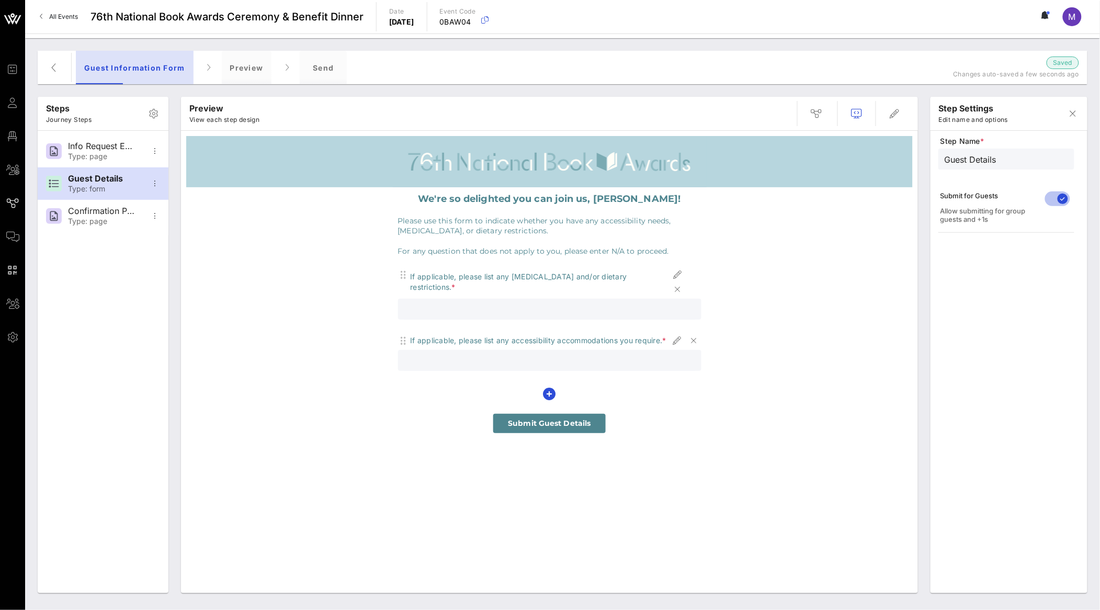
click at [135, 70] on div "Guest Information Form" at bounding box center [135, 67] width 118 height 33
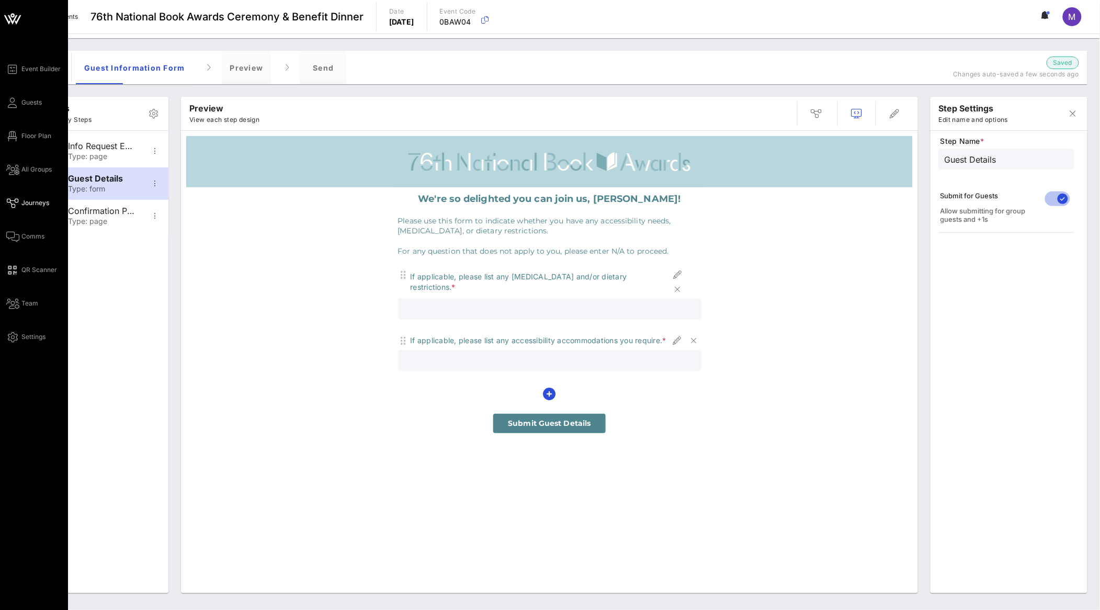
click at [37, 207] on span "Journeys" at bounding box center [35, 202] width 28 height 9
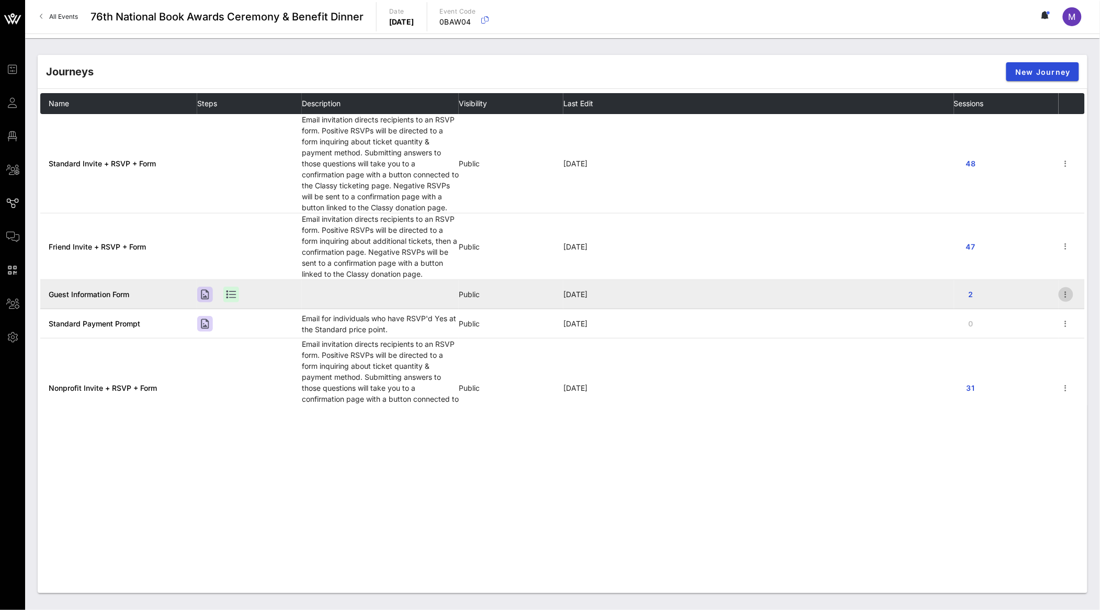
click at [1060, 293] on icon "button" at bounding box center [1066, 294] width 13 height 13
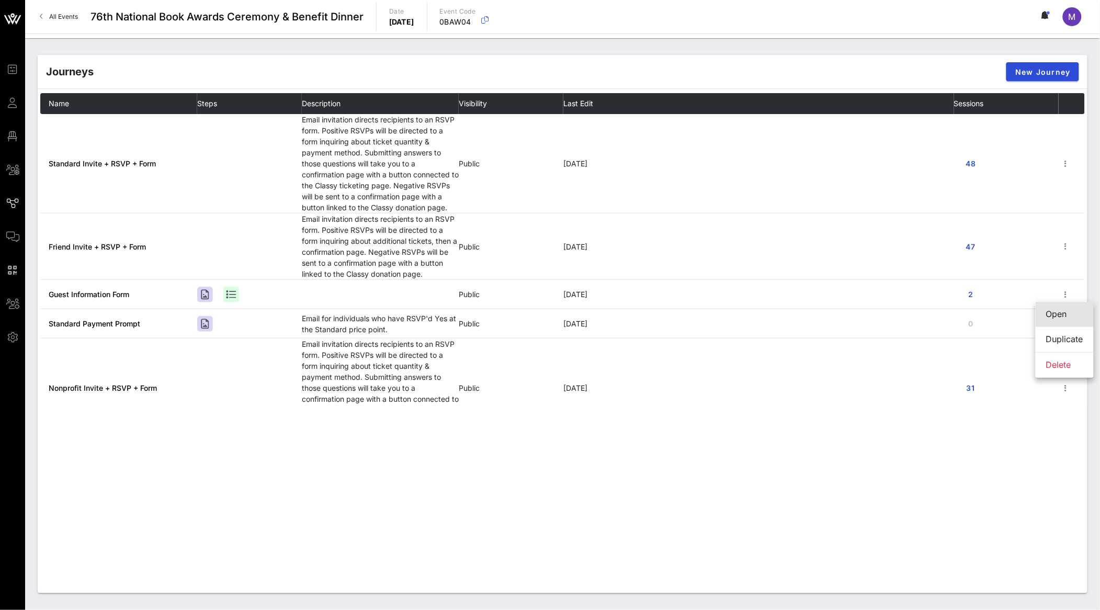
click at [1062, 318] on div "Open" at bounding box center [1064, 314] width 37 height 10
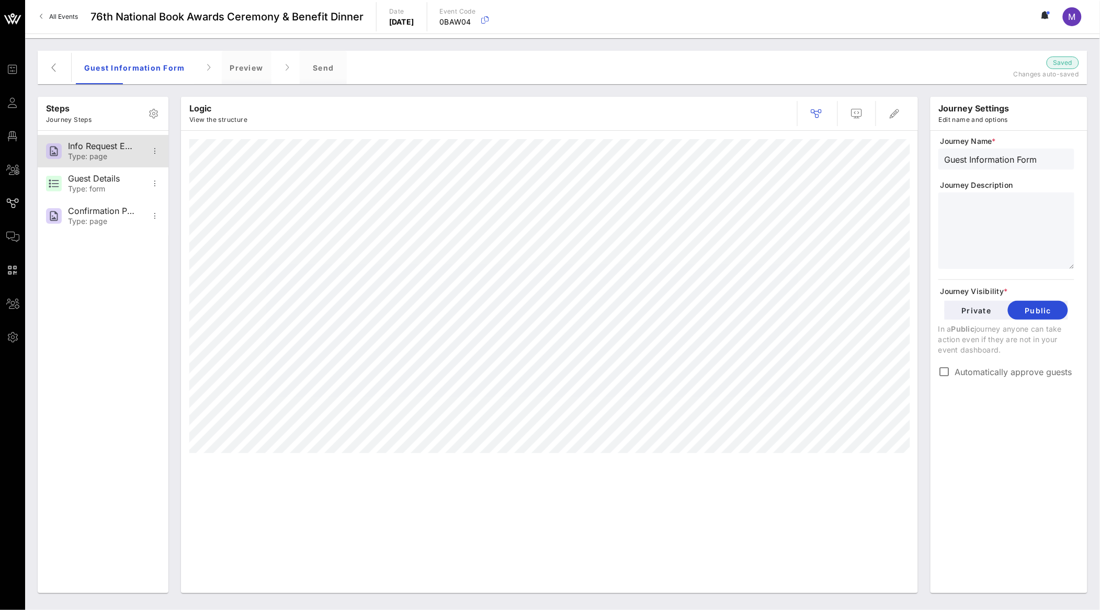
click at [99, 147] on div "Info Request Email" at bounding box center [102, 146] width 69 height 10
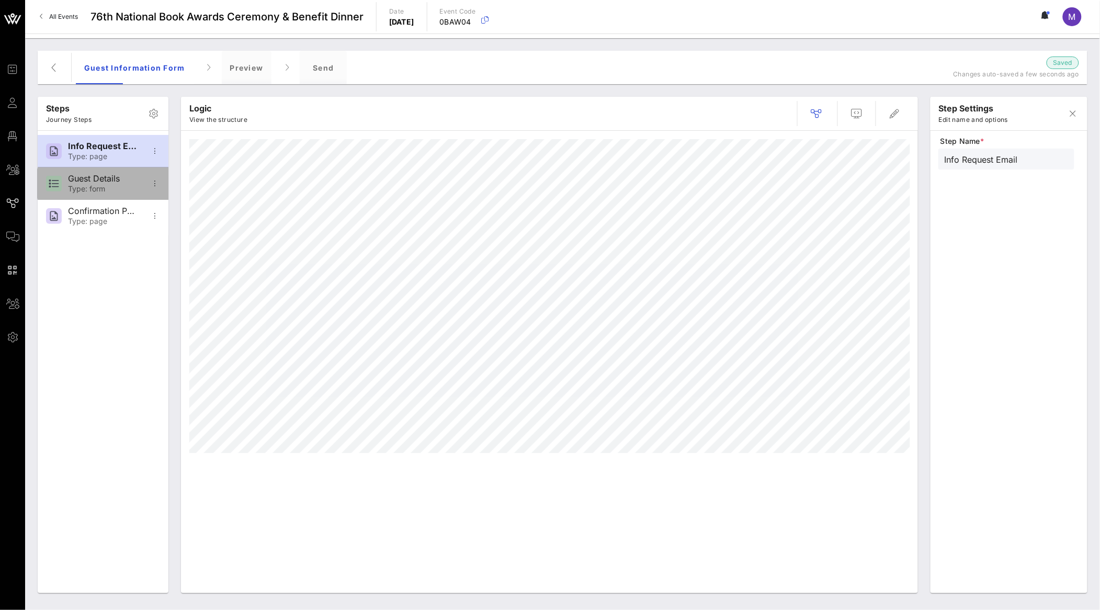
click at [104, 185] on div "Type: form" at bounding box center [102, 189] width 69 height 9
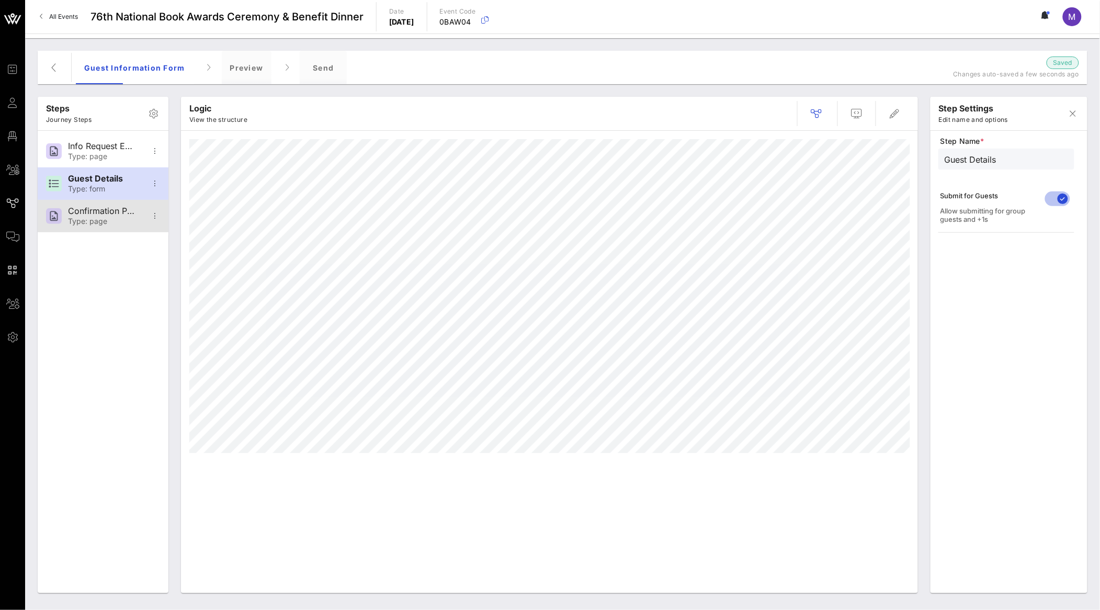
click at [110, 211] on div "Confirmation Page" at bounding box center [102, 211] width 69 height 10
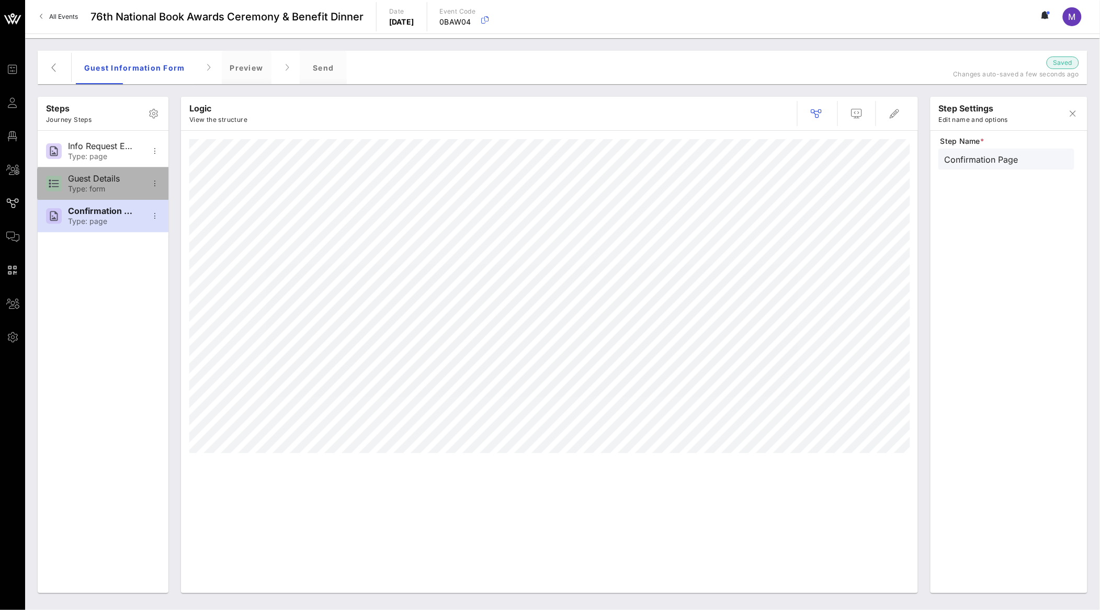
click at [99, 182] on div "Guest Details" at bounding box center [102, 179] width 69 height 10
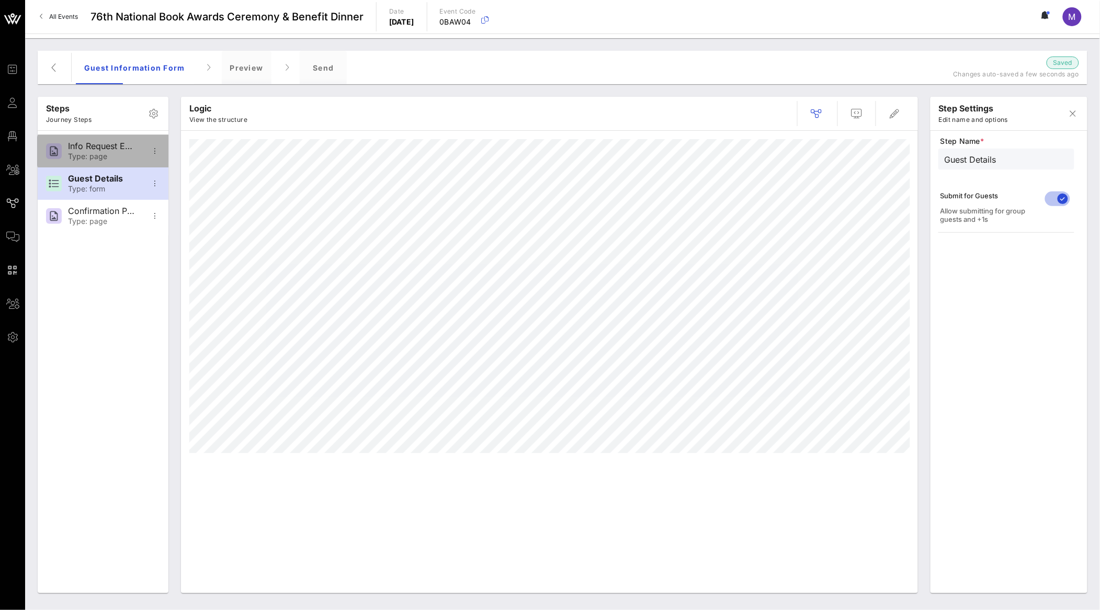
click at [118, 148] on div "Info Request Email" at bounding box center [102, 146] width 69 height 10
type input "Info Request Email"
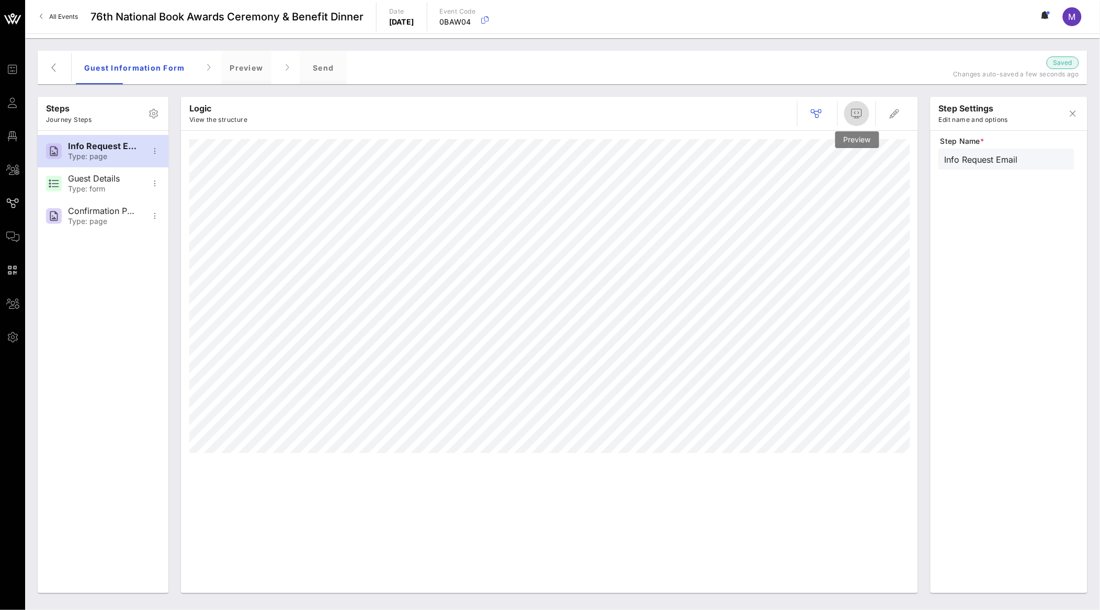
click at [863, 116] on icon "button" at bounding box center [857, 113] width 13 height 13
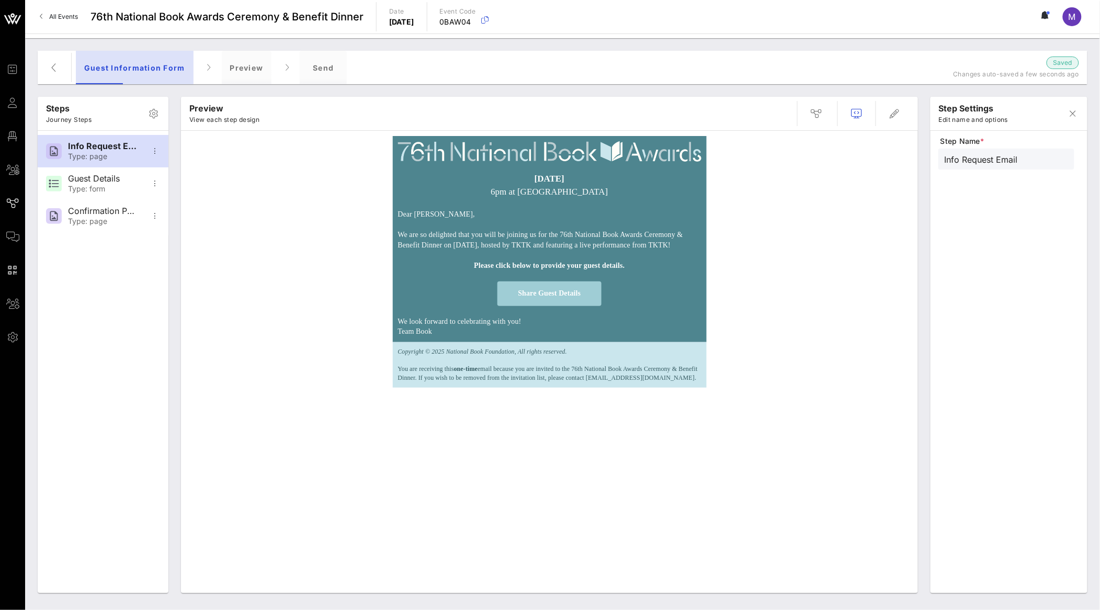
click at [120, 67] on div "Guest Information Form" at bounding box center [135, 67] width 118 height 33
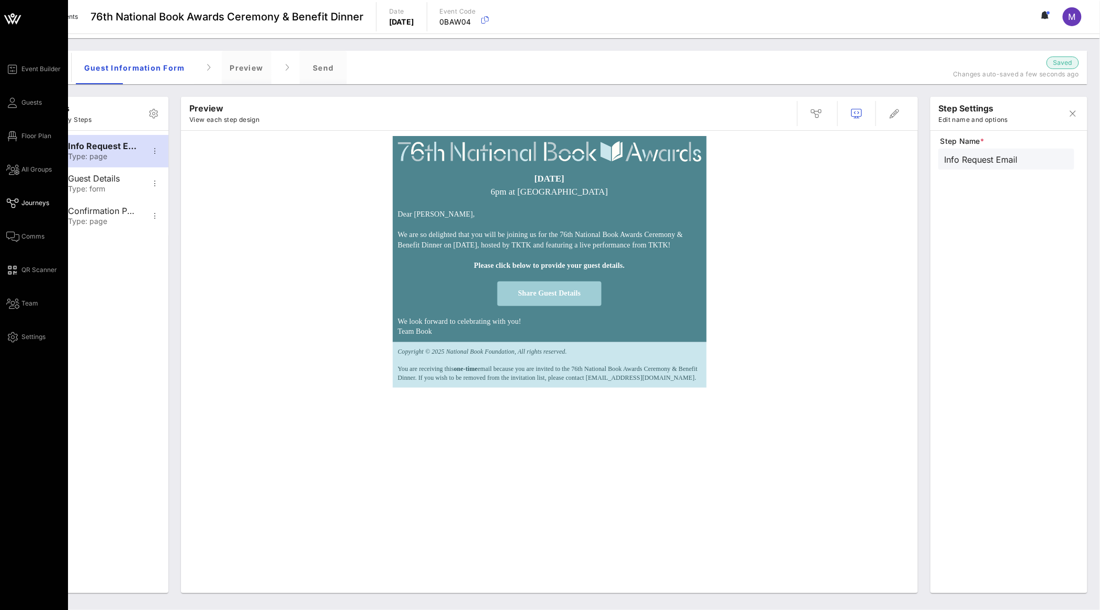
click at [38, 208] on link "Journeys" at bounding box center [27, 203] width 43 height 13
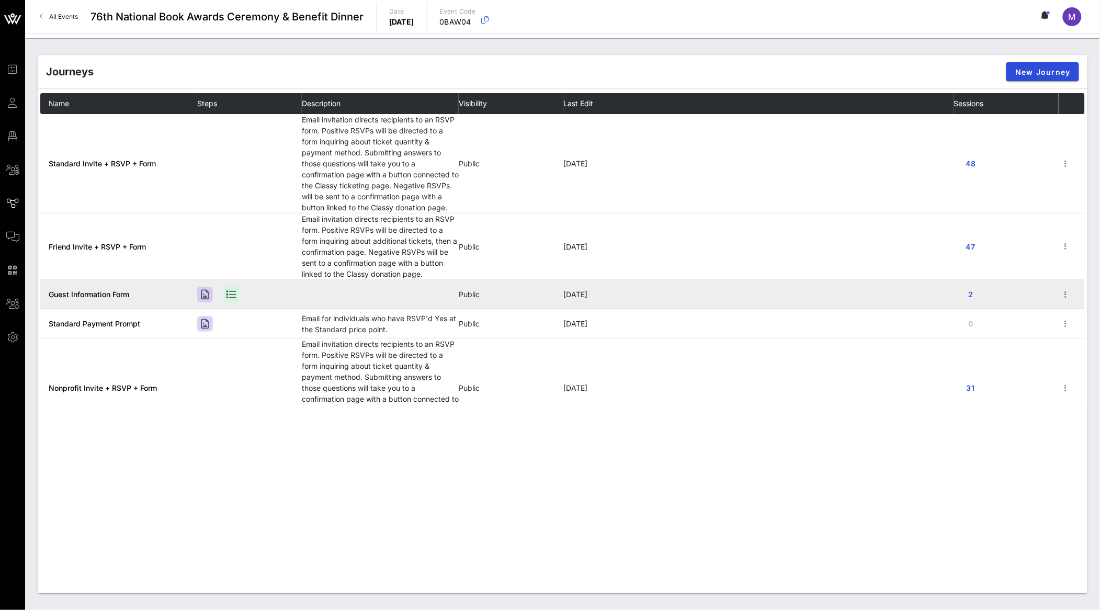
click at [124, 290] on span "Guest Information Form" at bounding box center [89, 294] width 81 height 9
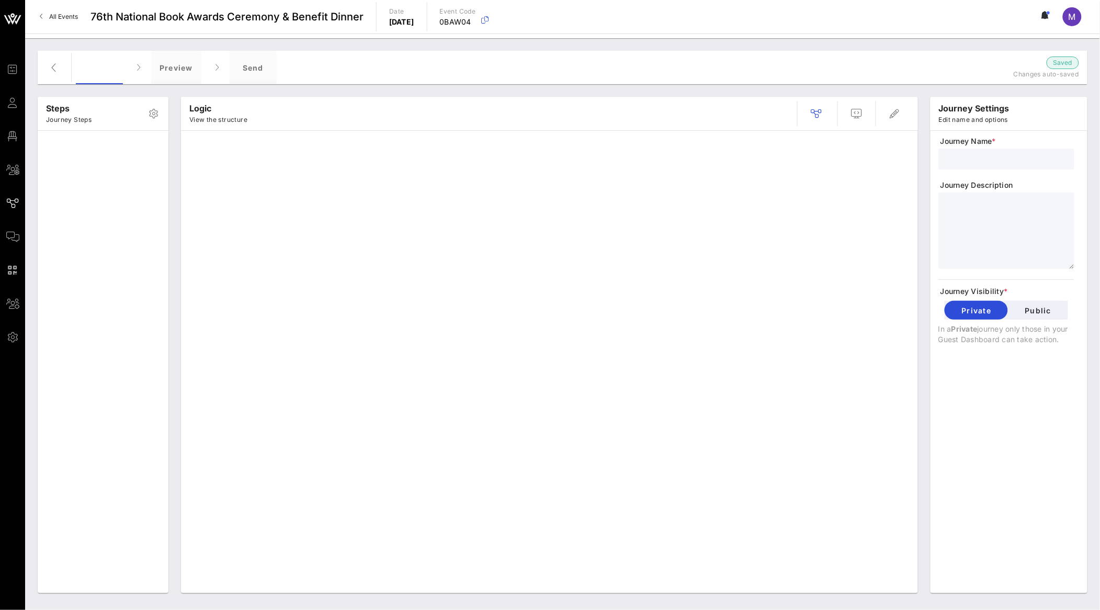
type input "Guest Information Form"
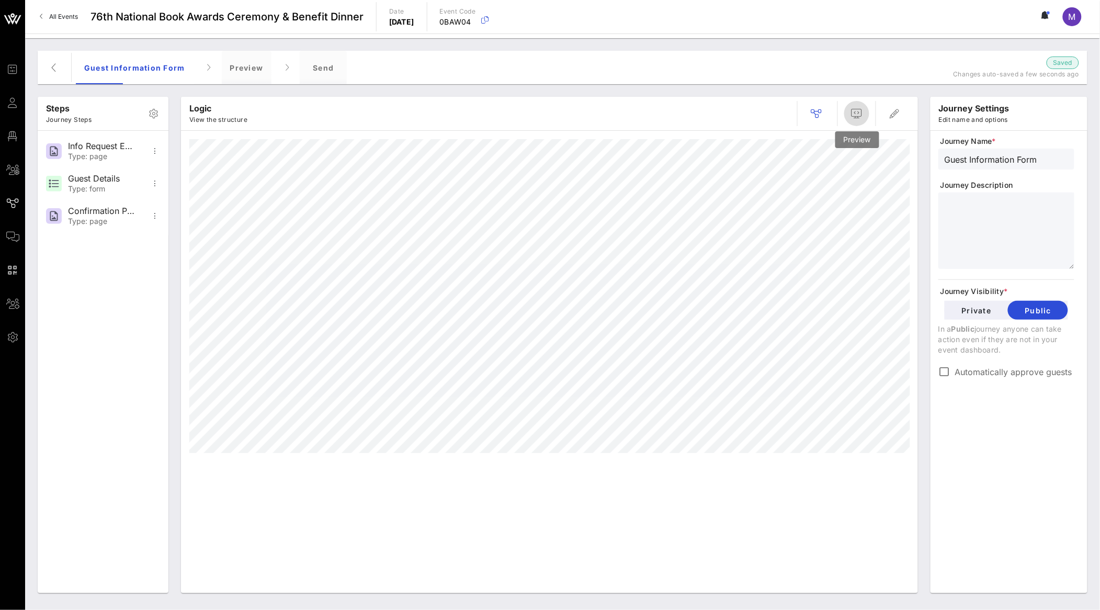
click at [861, 106] on button "button" at bounding box center [856, 113] width 25 height 25
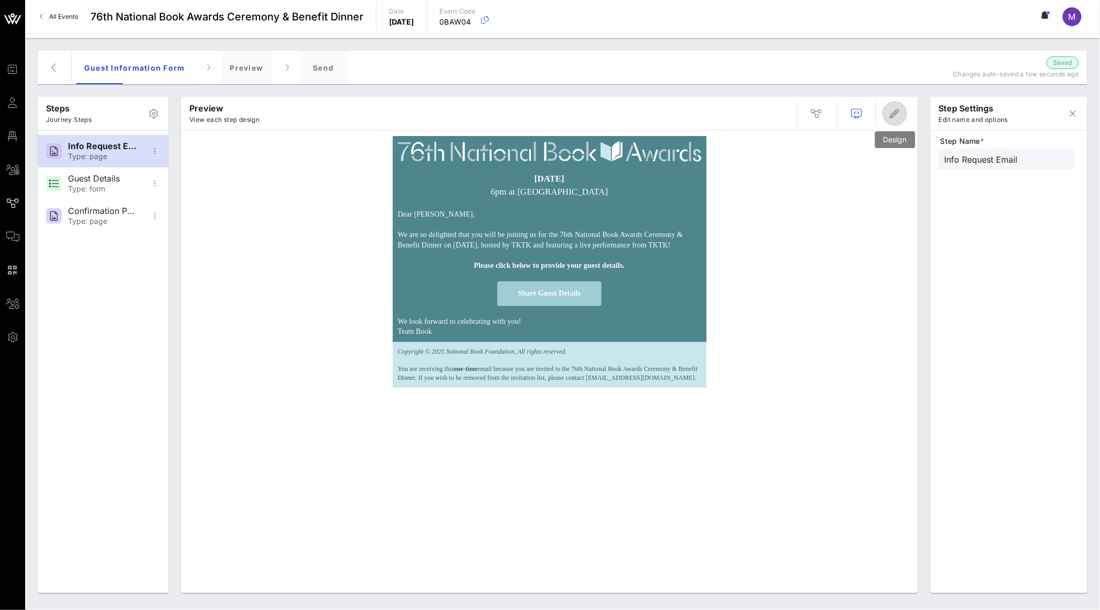
click at [893, 117] on icon "button" at bounding box center [895, 113] width 13 height 13
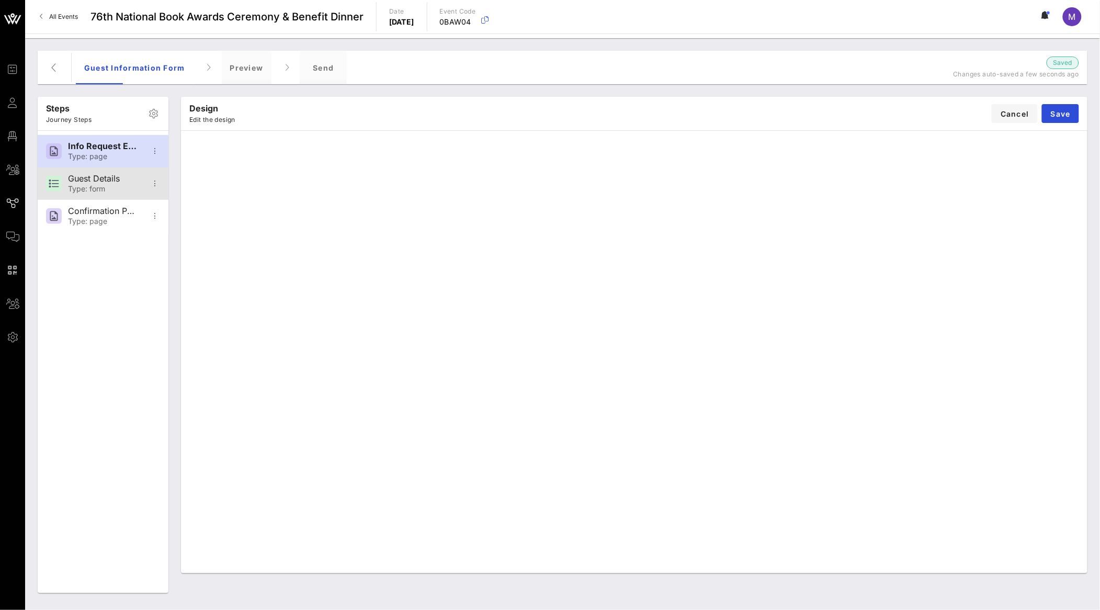
click at [126, 192] on div "Type: form" at bounding box center [102, 189] width 69 height 9
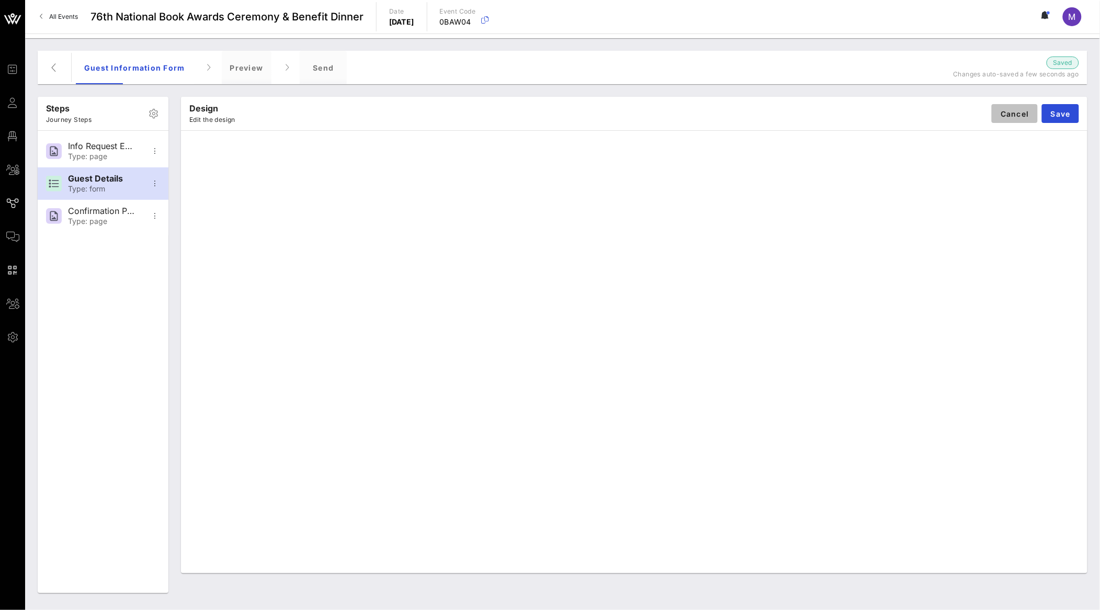
click at [1008, 115] on span "Cancel" at bounding box center [1014, 113] width 29 height 9
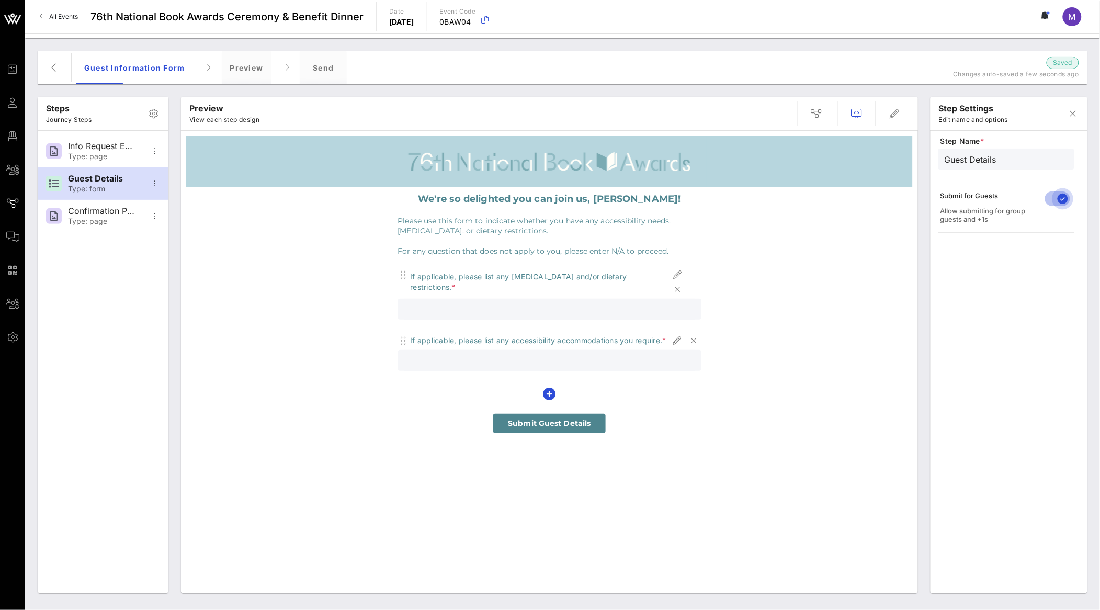
click at [1056, 202] on div at bounding box center [1063, 199] width 18 height 18
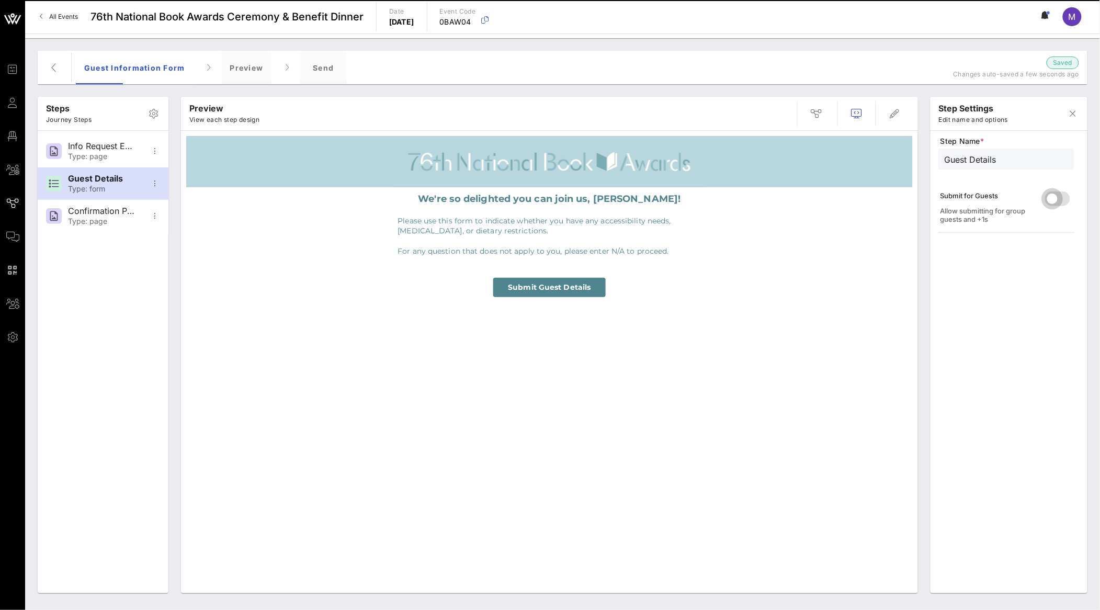
click at [1056, 202] on div at bounding box center [1053, 199] width 18 height 18
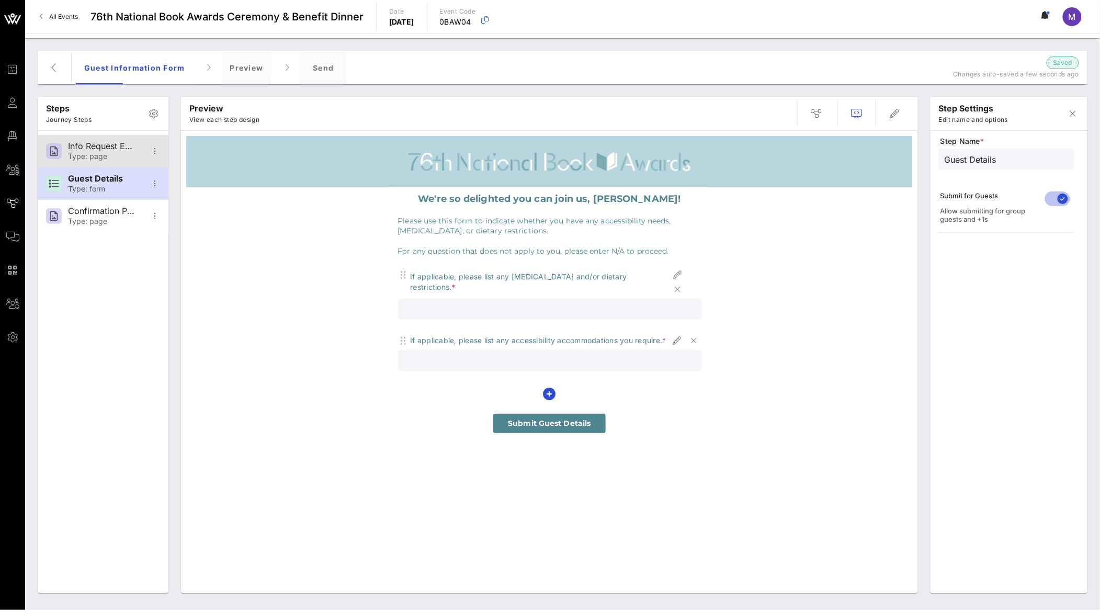
click at [105, 152] on div "Type: page" at bounding box center [102, 156] width 69 height 9
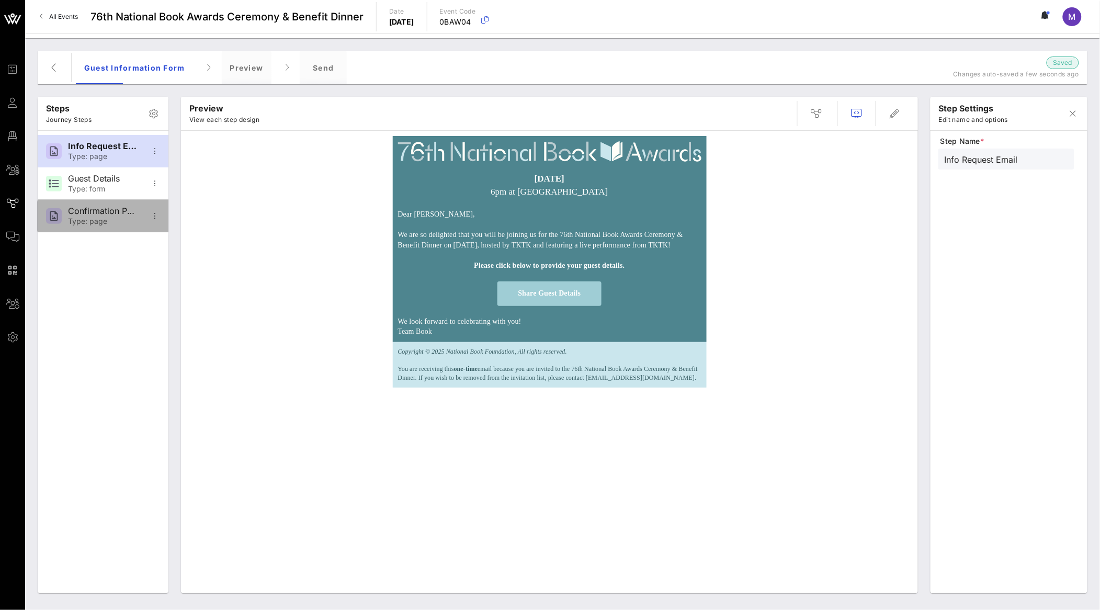
click at [103, 210] on div "Confirmation Page" at bounding box center [102, 211] width 69 height 10
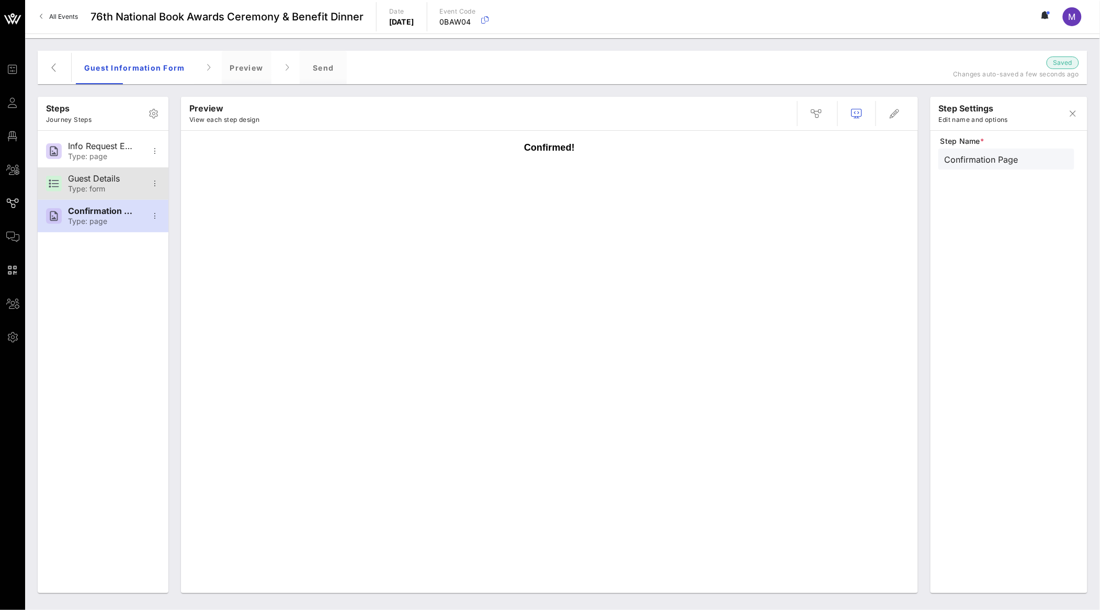
click at [101, 184] on div "Guest Details Type: form" at bounding box center [102, 183] width 69 height 32
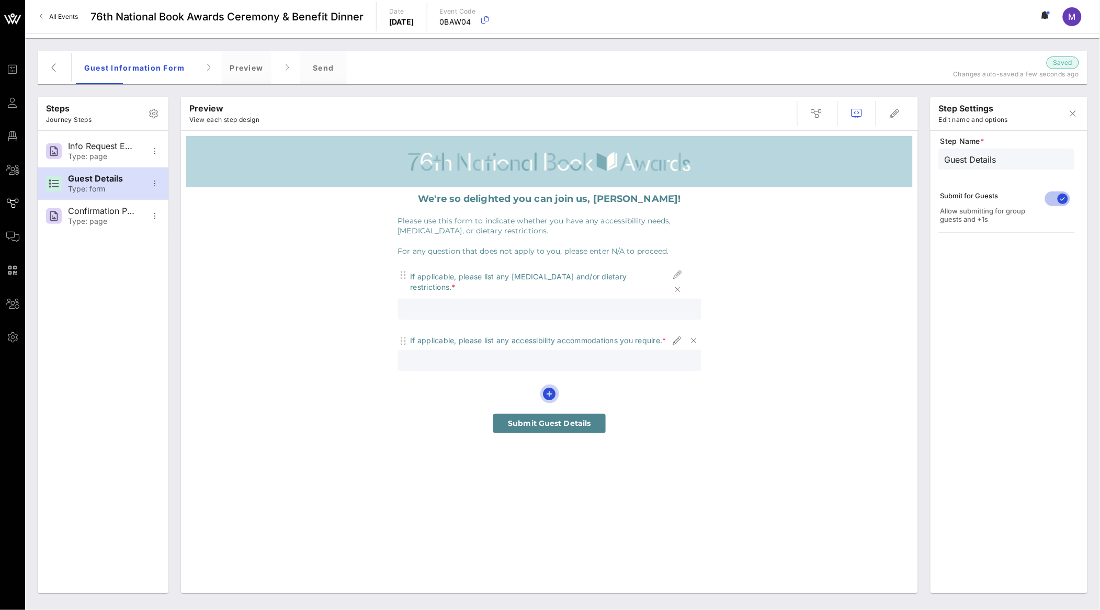
click at [553, 395] on icon "button" at bounding box center [549, 394] width 13 height 13
click at [795, 380] on div "We're so delighted you can join us, [PERSON_NAME]! Please use this form to indi…" at bounding box center [549, 312] width 727 height 251
click at [557, 390] on span "button" at bounding box center [549, 394] width 19 height 13
click at [735, 388] on div "We're so delighted you can join us, [PERSON_NAME]! Please use this form to indi…" at bounding box center [549, 312] width 727 height 251
click at [98, 220] on div "Type: page" at bounding box center [102, 221] width 69 height 9
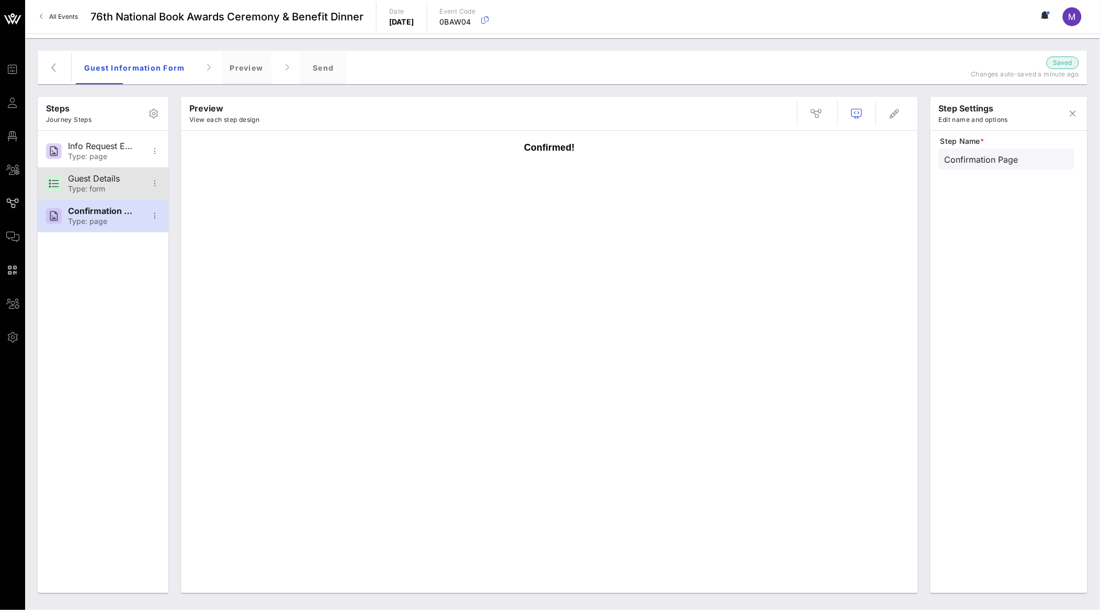
click at [108, 181] on div "Guest Details" at bounding box center [102, 179] width 69 height 10
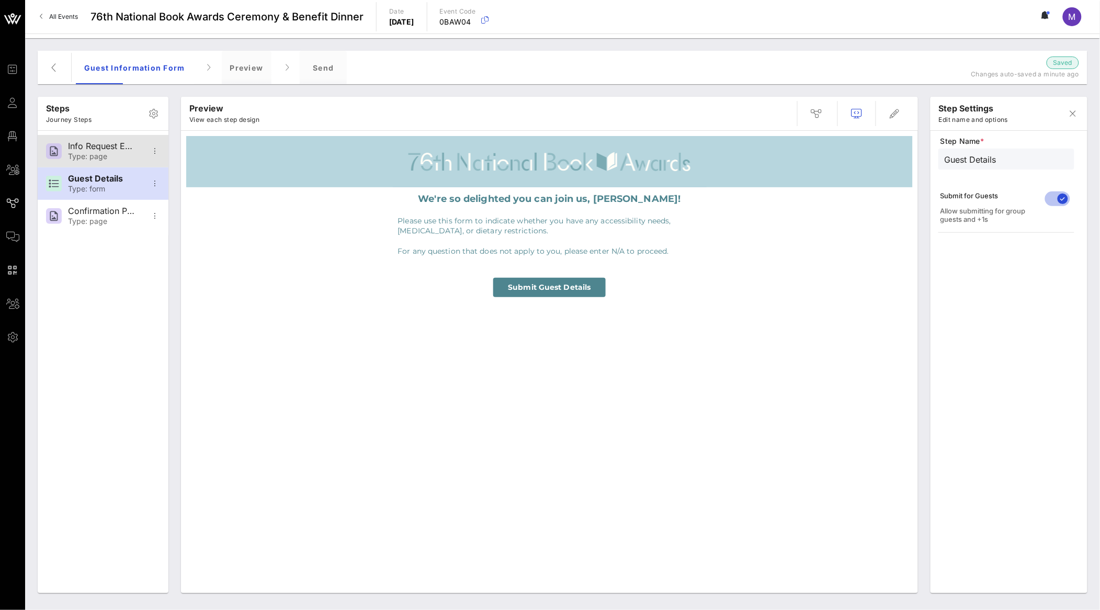
click at [112, 140] on div "Info Request Email Type: page" at bounding box center [102, 151] width 69 height 32
type input "Info Request Email"
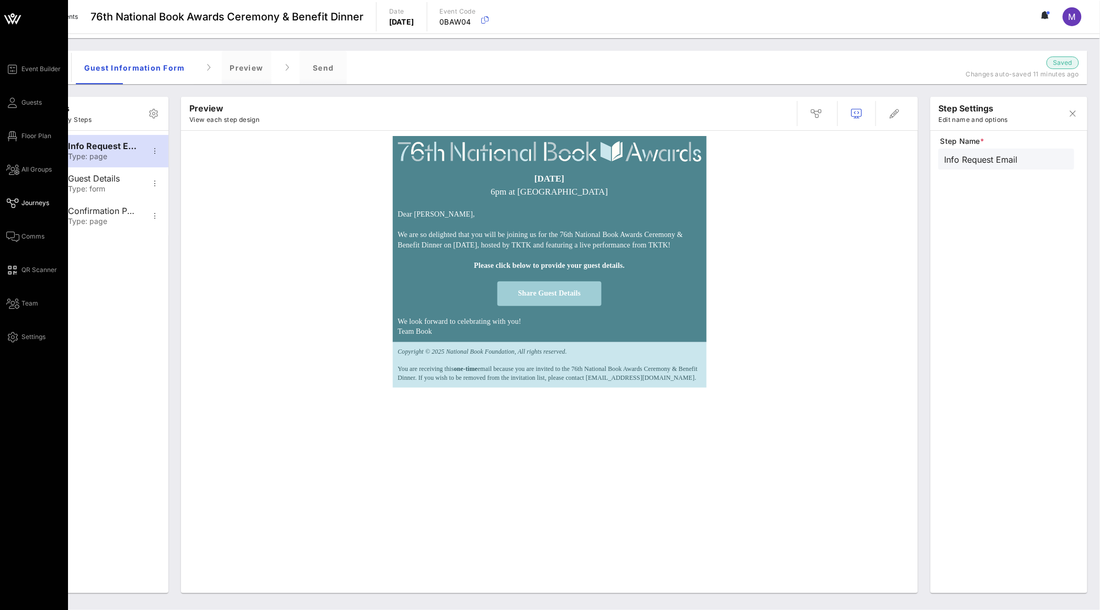
click at [25, 345] on div "Event Builder Guests Floor Plan All Groups Journeys Comms QR Scanner Team Setti…" at bounding box center [34, 305] width 68 height 610
click at [25, 333] on span "Settings" at bounding box center [33, 336] width 24 height 9
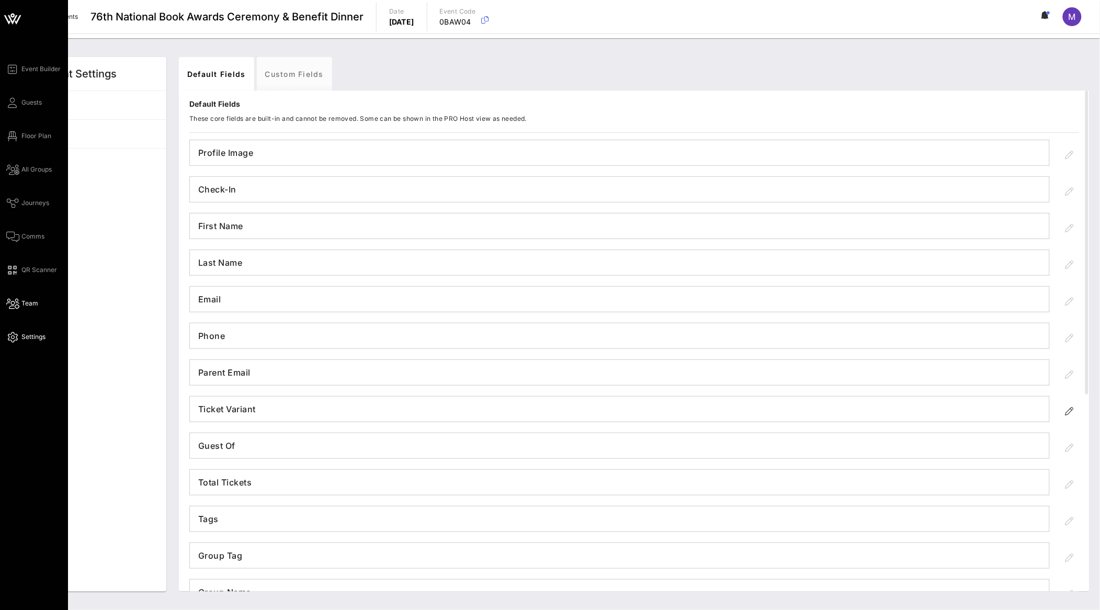
click at [37, 304] on span "Team" at bounding box center [29, 303] width 17 height 9
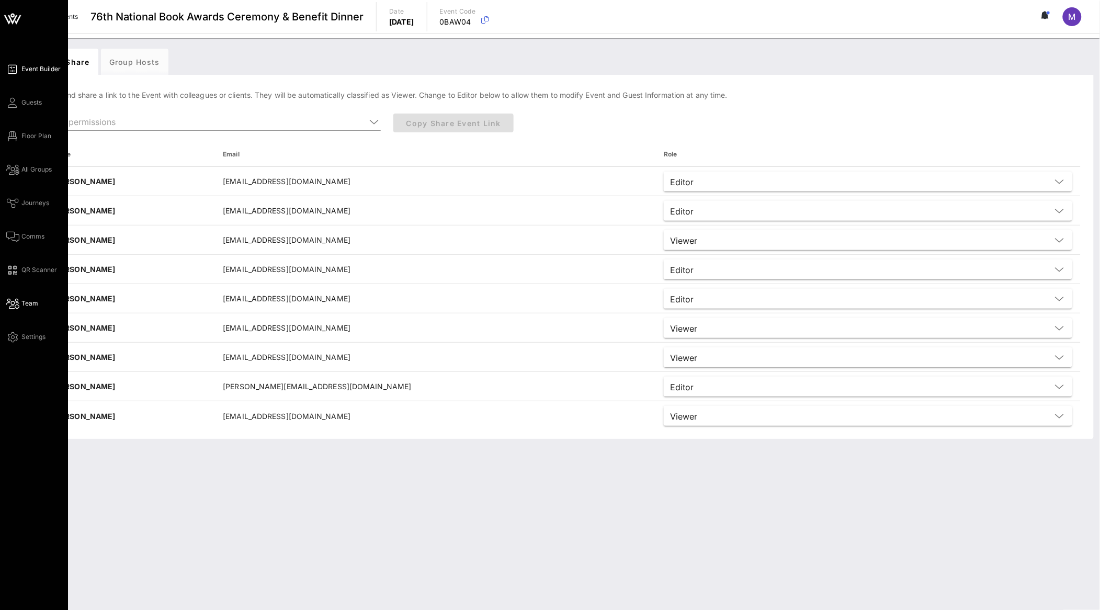
click at [52, 64] on span "Event Builder" at bounding box center [40, 68] width 39 height 9
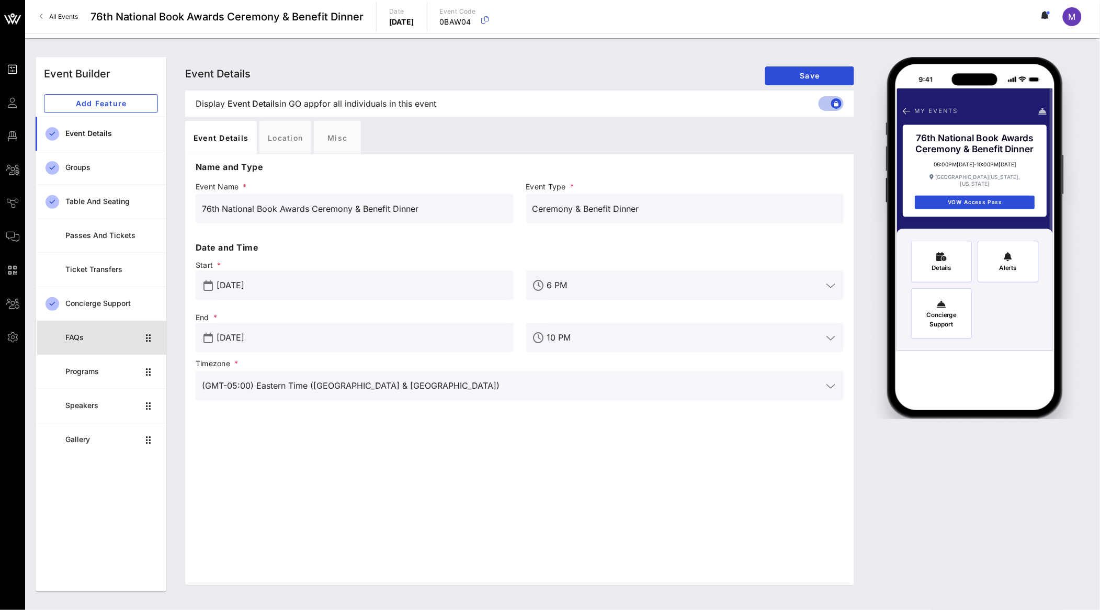
click at [90, 331] on div "FAQs" at bounding box center [102, 337] width 74 height 21
